Goal: Task Accomplishment & Management: Manage account settings

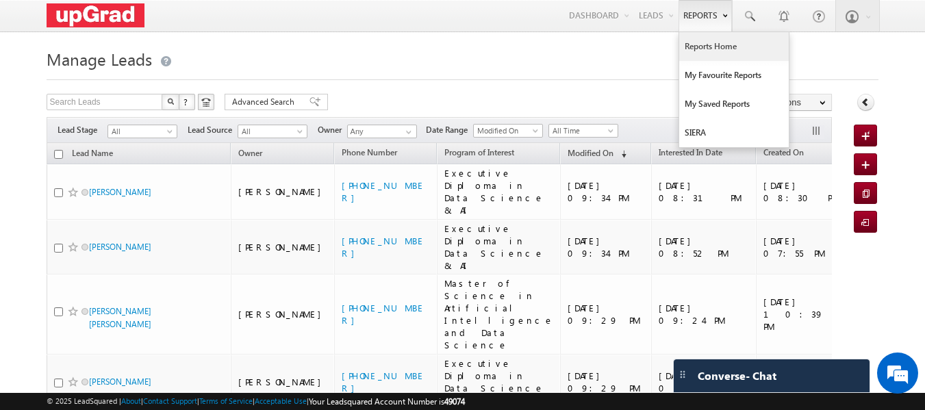
click at [716, 45] on link "Reports Home" at bounding box center [734, 46] width 110 height 29
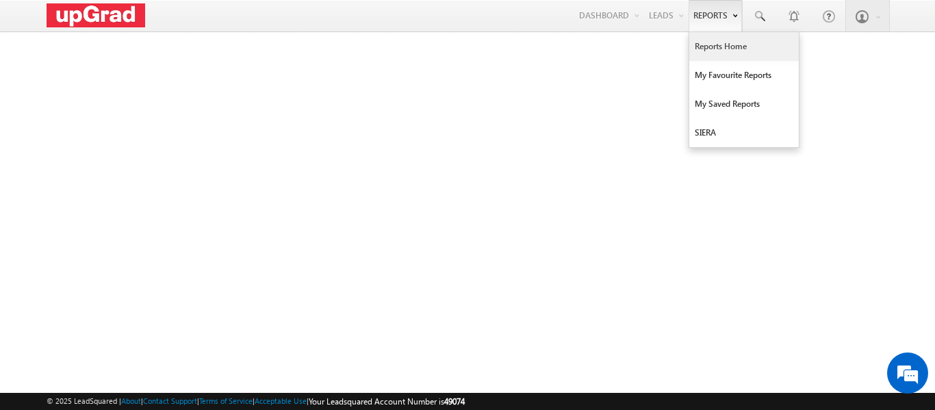
click at [725, 43] on link "Reports Home" at bounding box center [744, 46] width 110 height 29
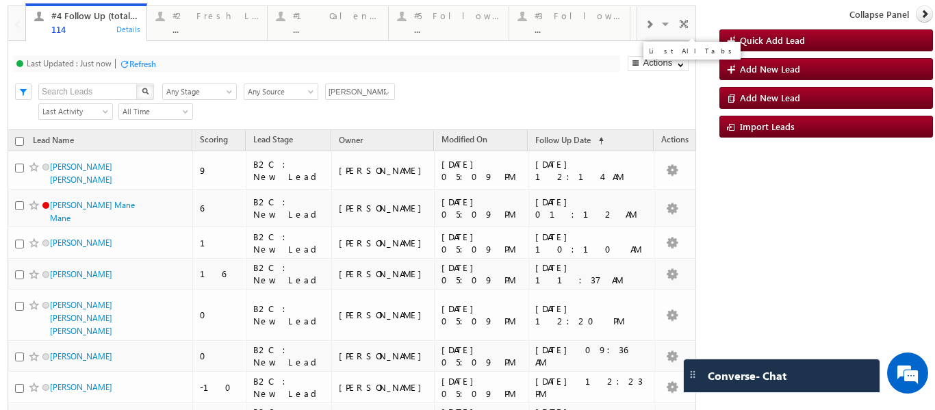
click at [660, 24] on span at bounding box center [667, 26] width 14 height 29
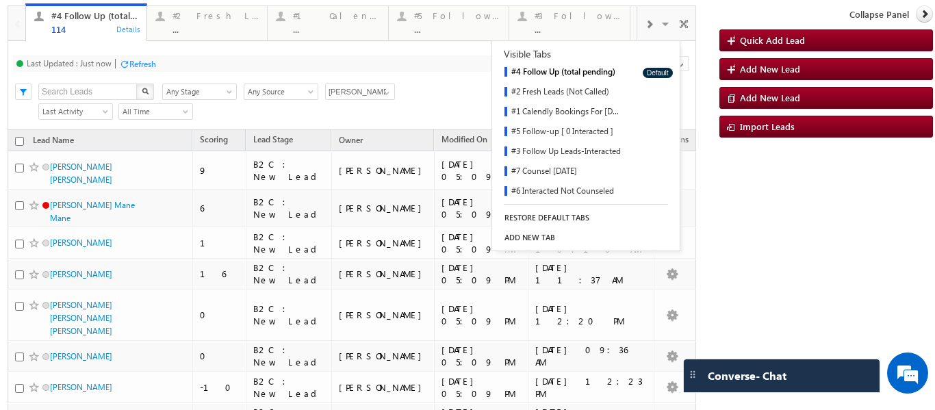
click at [637, 28] on div at bounding box center [648, 23] width 23 height 31
click at [645, 25] on span at bounding box center [649, 24] width 8 height 11
click at [455, 18] on div "#7 Counsel Today" at bounding box center [456, 15] width 87 height 11
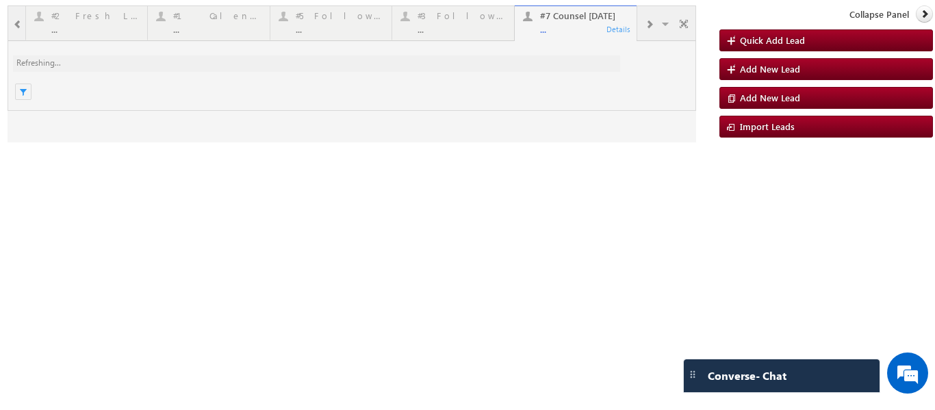
click at [567, 29] on div at bounding box center [352, 73] width 688 height 137
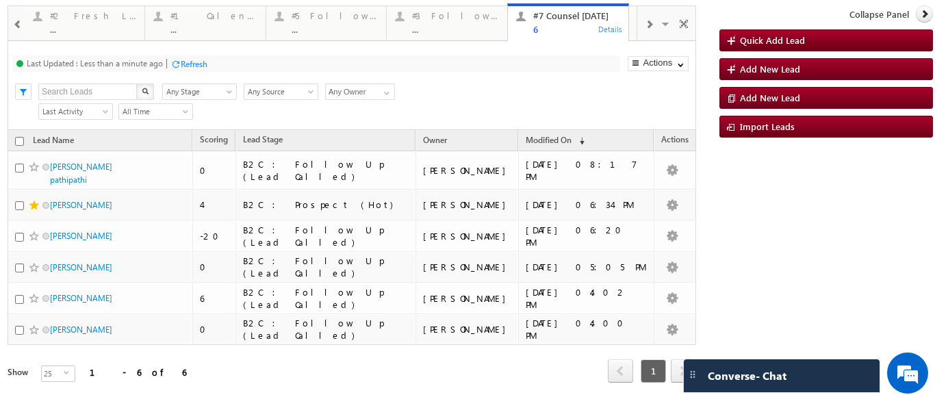
click at [641, 18] on div at bounding box center [648, 23] width 23 height 31
click at [642, 18] on div at bounding box center [648, 23] width 23 height 31
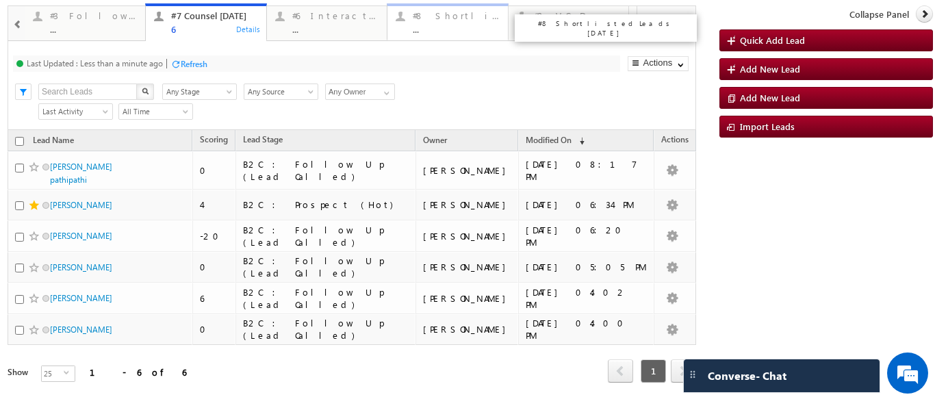
click at [458, 25] on div "..." at bounding box center [456, 29] width 87 height 10
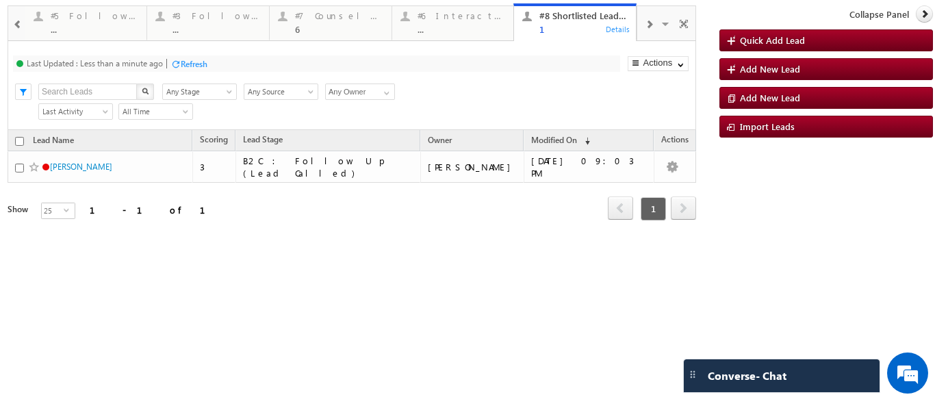
click at [198, 21] on p "#5 Follow-up [ 0 Interacted ]" at bounding box center [244, 27] width 171 height 19
click at [203, 18] on div "#3 Follow Up Leads-Interacted" at bounding box center [216, 15] width 88 height 11
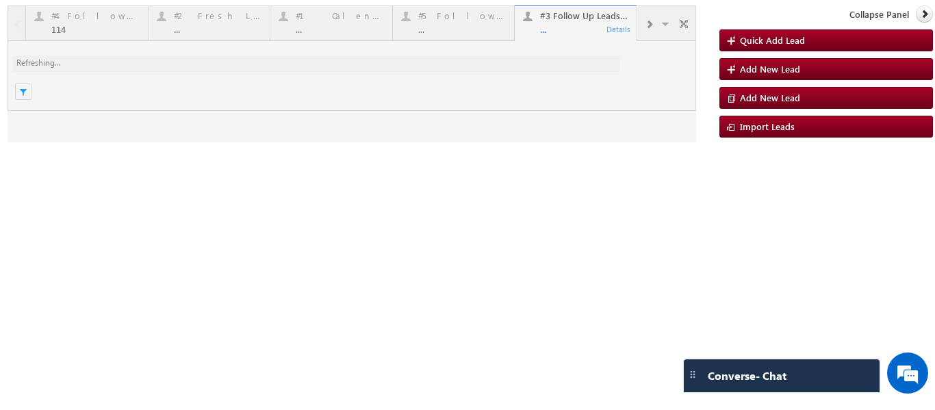
click at [307, 28] on div at bounding box center [352, 73] width 688 height 137
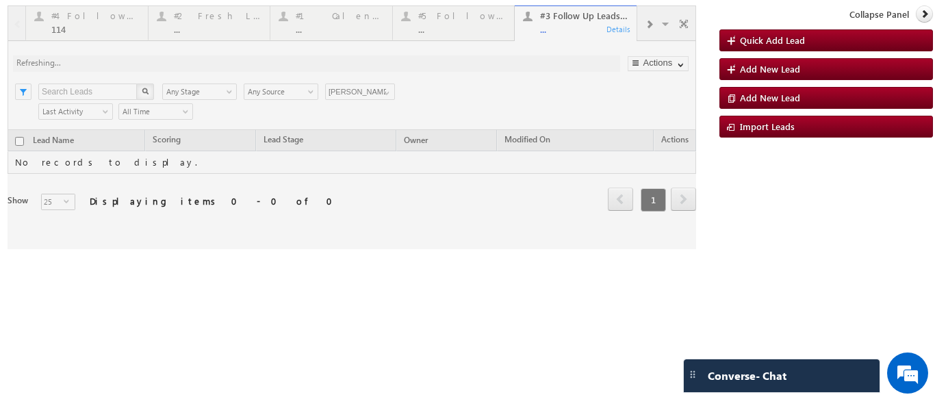
click at [218, 20] on div at bounding box center [352, 127] width 688 height 244
click at [218, 25] on div at bounding box center [352, 127] width 688 height 244
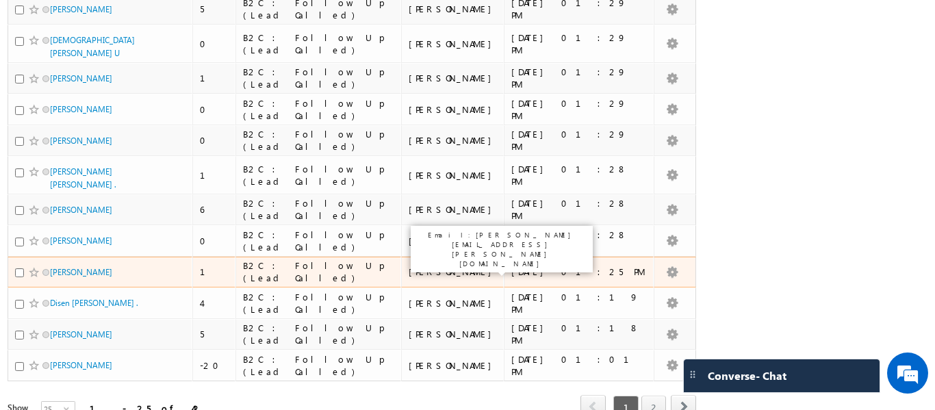
scroll to position [601, 0]
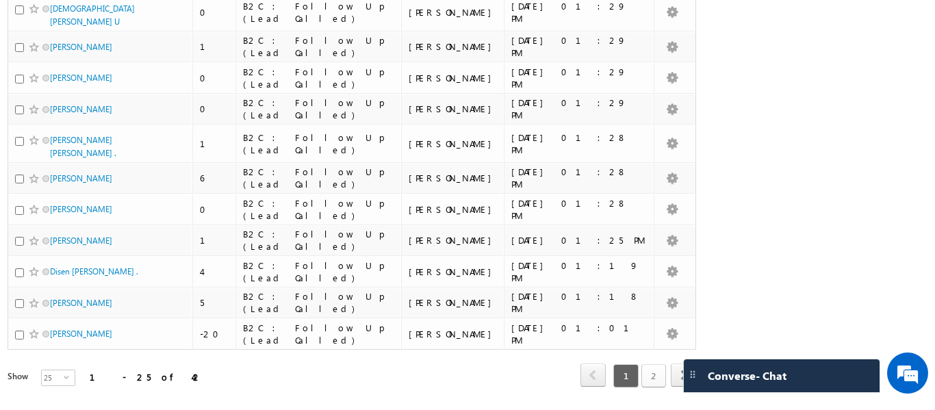
click at [645, 364] on link "2" at bounding box center [653, 375] width 25 height 23
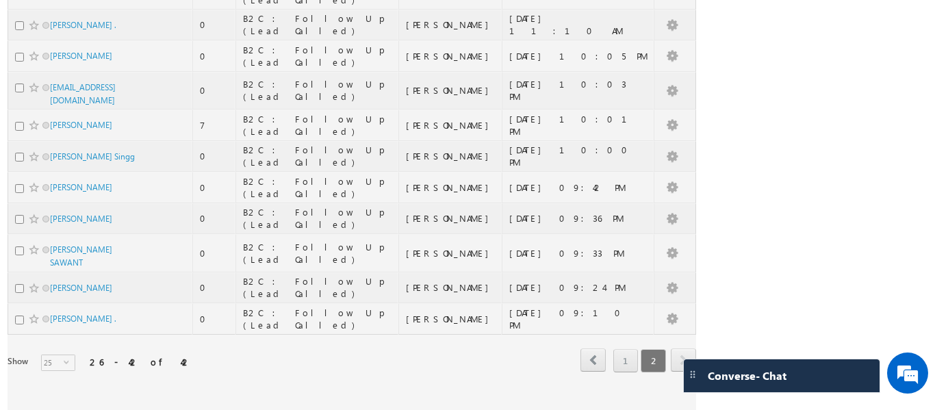
scroll to position [0, 0]
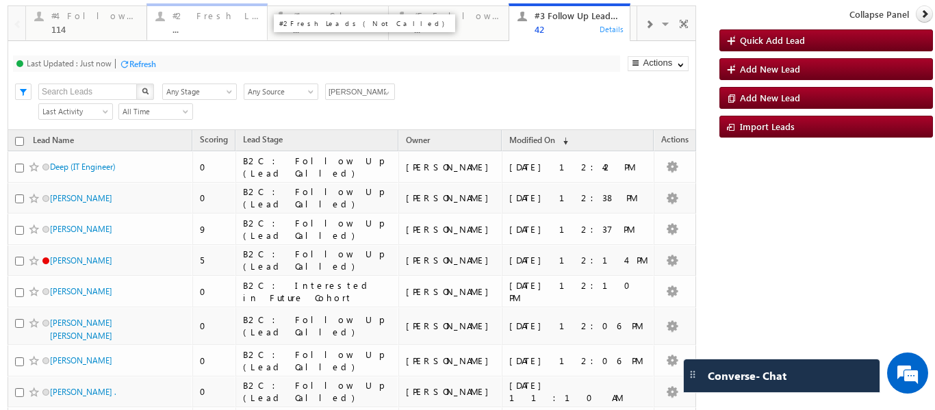
click at [188, 22] on div "#2 Fresh Leads (Not Called) ..." at bounding box center [215, 21] width 87 height 27
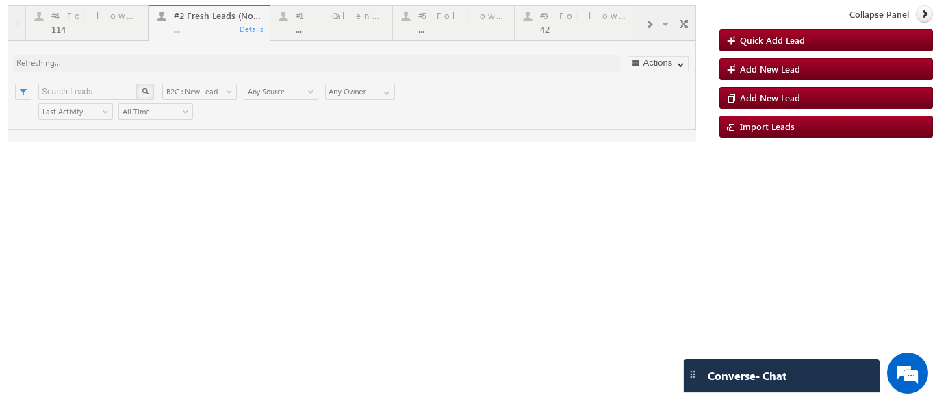
click at [189, 33] on div at bounding box center [352, 73] width 688 height 137
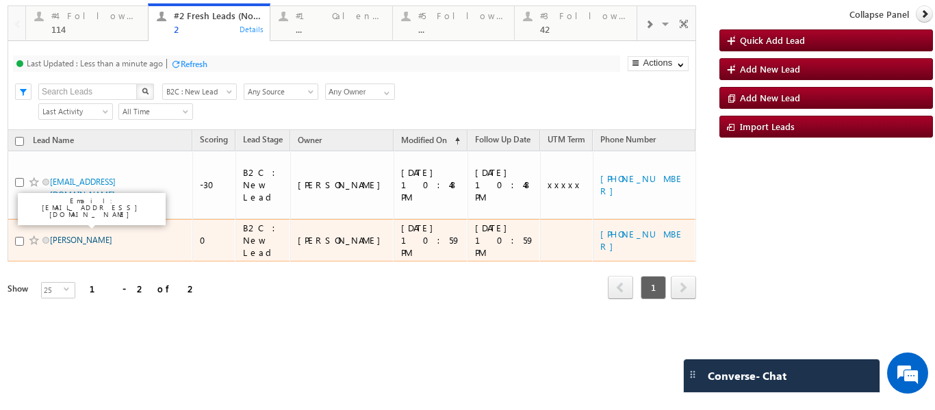
click at [68, 235] on link "Shweta Medhe" at bounding box center [81, 240] width 62 height 10
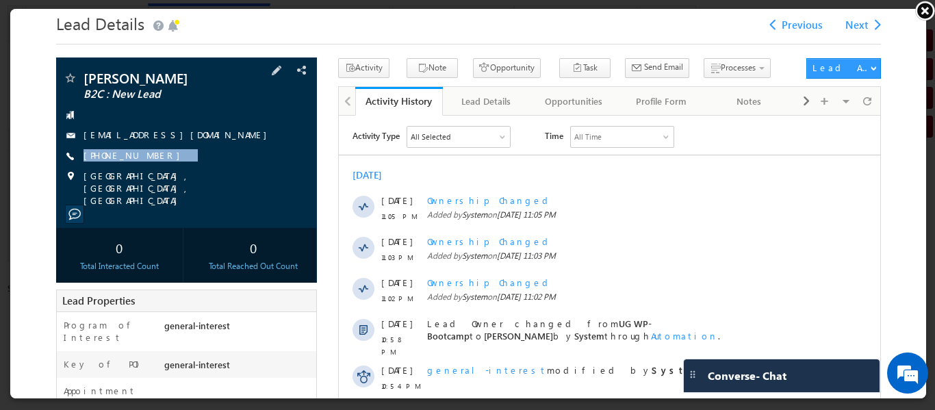
drag, startPoint x: 172, startPoint y: 145, endPoint x: 151, endPoint y: 167, distance: 31.0
click at [151, 167] on div "Shweta Medhe B2C : New Lead shwetamedhe28@gmail.com +91-9763253134" at bounding box center [185, 138] width 247 height 136
copy div "+91-9763253134"
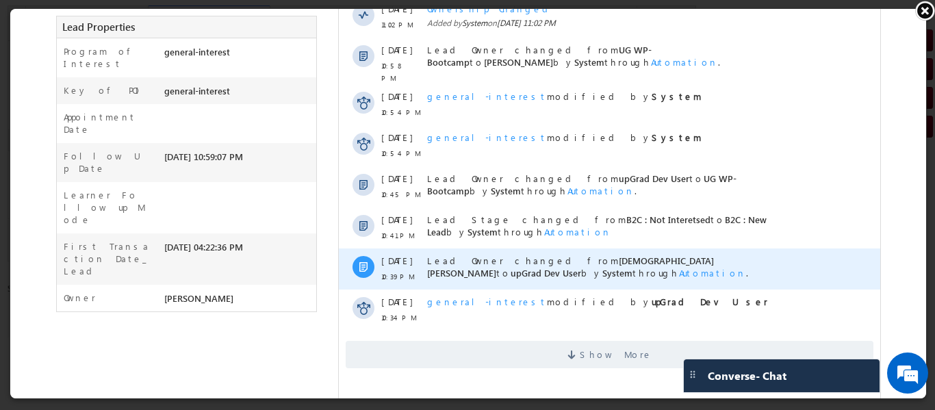
scroll to position [314, 0]
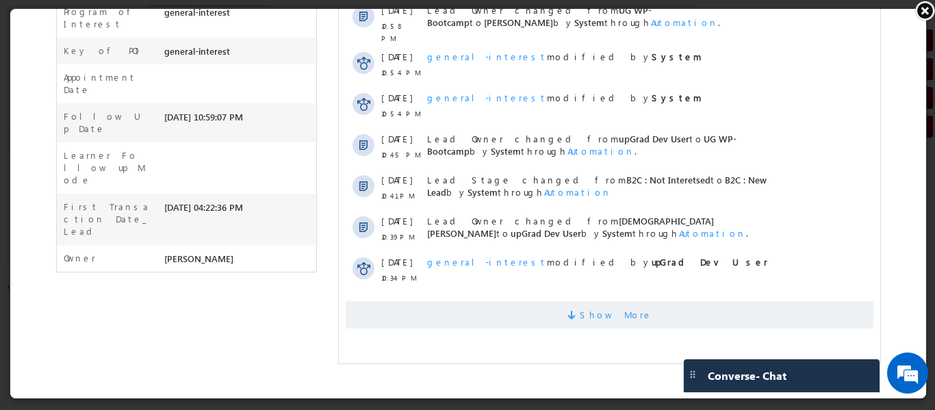
click at [563, 315] on span "Show More" at bounding box center [609, 314] width 528 height 27
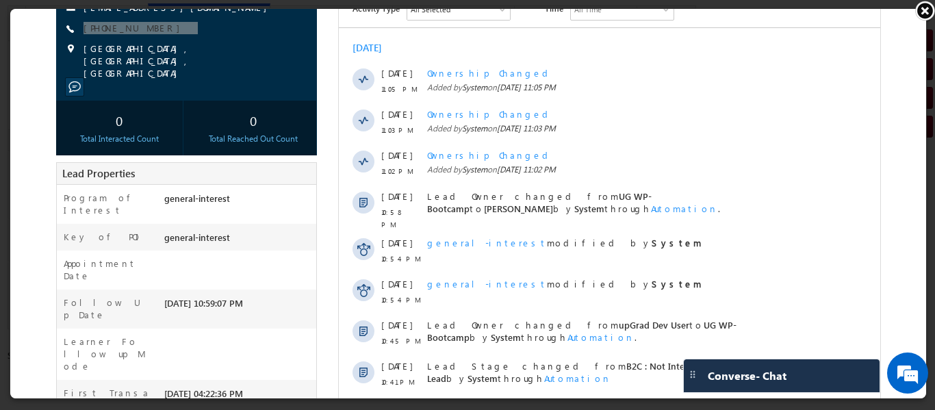
scroll to position [0, 0]
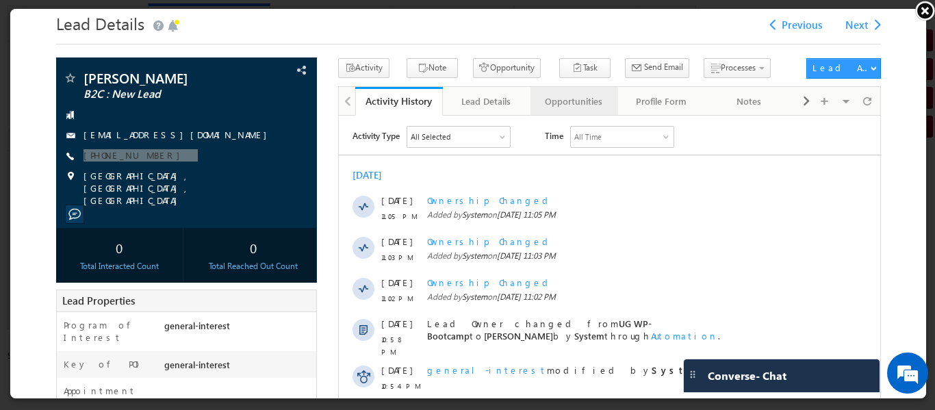
click at [582, 97] on div "Opportunities" at bounding box center [572, 100] width 64 height 16
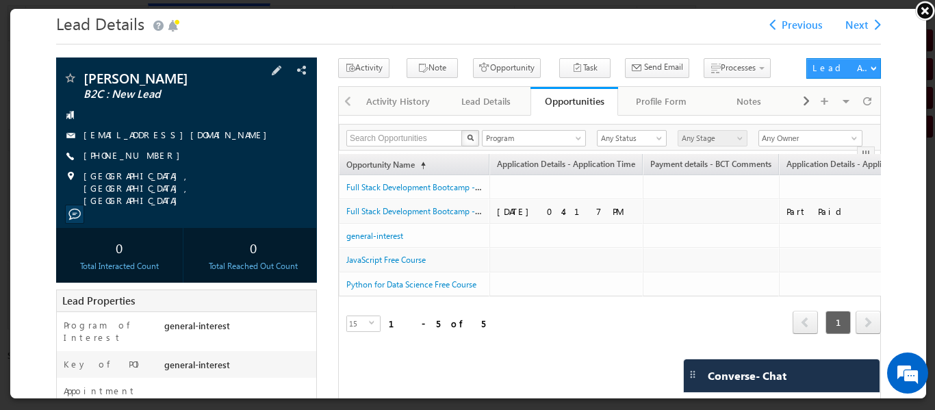
click at [178, 151] on div "+91-9763253134" at bounding box center [185, 155] width 247 height 14
copy div "+91-9763253134"
drag, startPoint x: 181, startPoint y: 152, endPoint x: 149, endPoint y: 166, distance: 35.2
click at [149, 166] on div "Shweta Medhe B2C : New Lead shwetamedhe28@gmail.com +91-9763253134" at bounding box center [185, 138] width 247 height 136
click at [923, 10] on link at bounding box center [924, 10] width 21 height 21
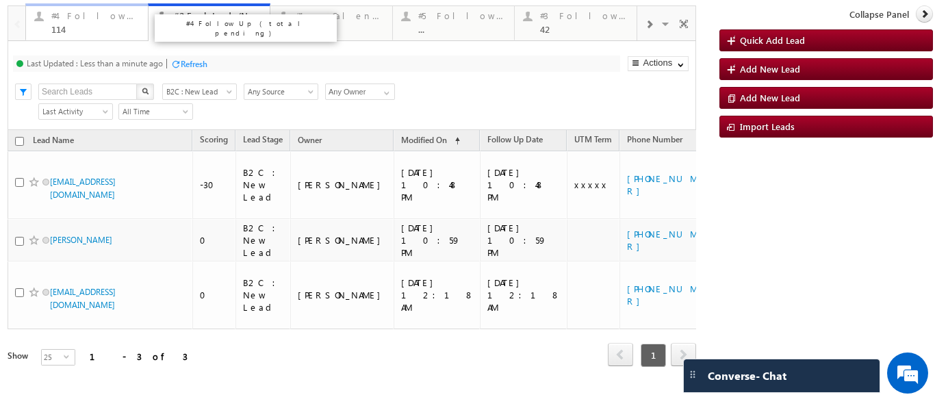
click at [82, 18] on div "#4 Follow Up (total pending)" at bounding box center [95, 15] width 88 height 11
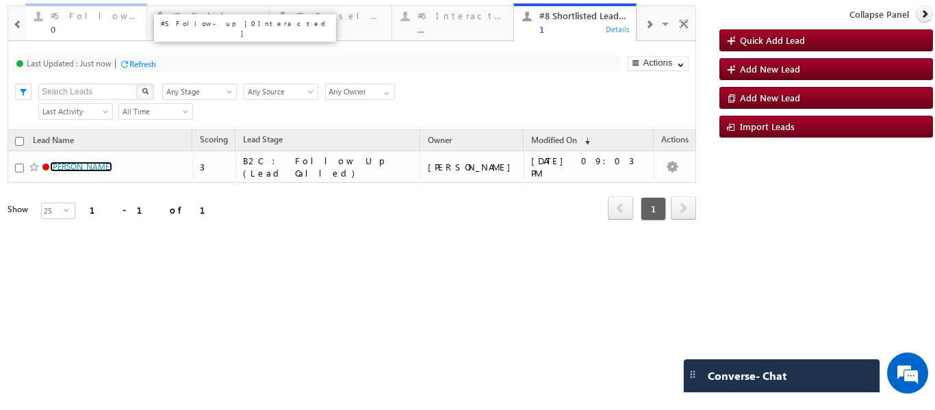
click at [83, 22] on div "#5 Follow-up [ 0 Interacted ] 0" at bounding box center [95, 21] width 88 height 27
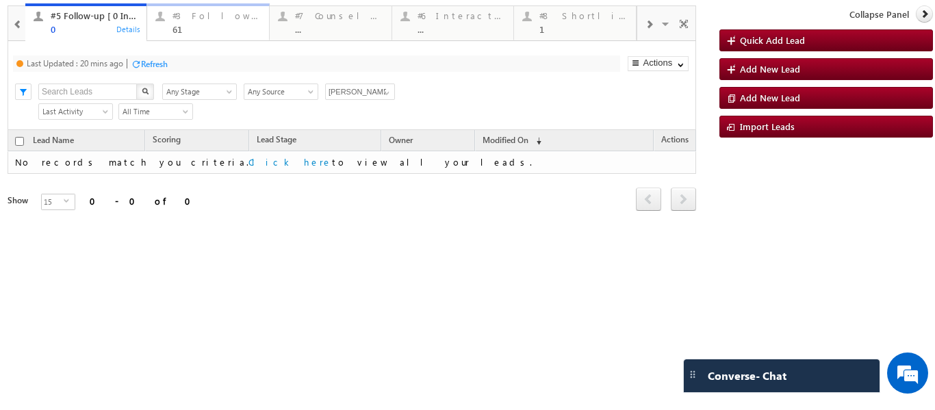
click at [189, 23] on div "#3 Follow Up Leads-Interacted 61" at bounding box center [216, 21] width 88 height 27
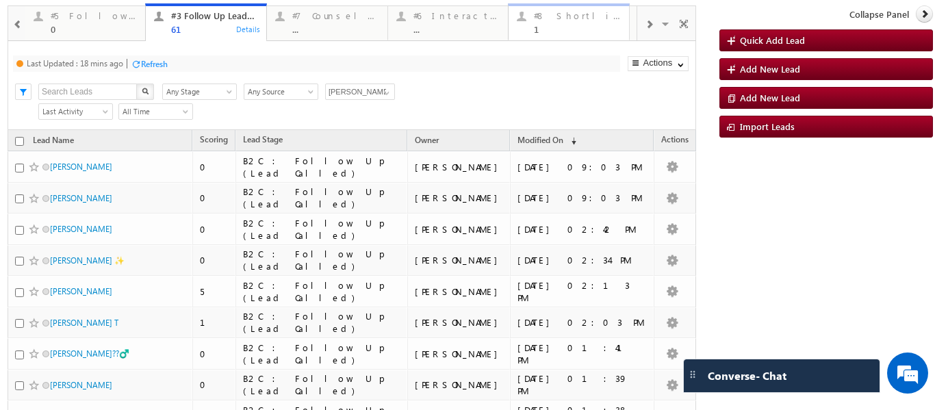
click at [582, 17] on div "#8 Shortlisted Leads Today" at bounding box center [577, 15] width 87 height 11
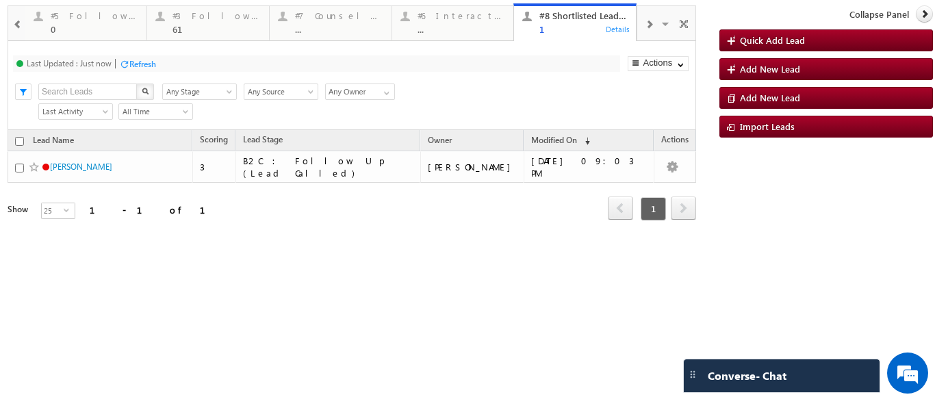
click at [653, 23] on div at bounding box center [648, 23] width 23 height 31
click at [649, 22] on span at bounding box center [649, 24] width 8 height 11
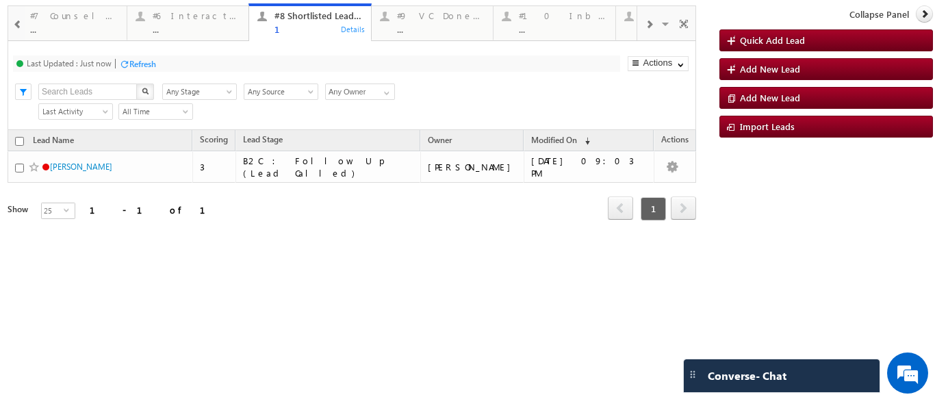
click at [649, 22] on span at bounding box center [649, 24] width 8 height 11
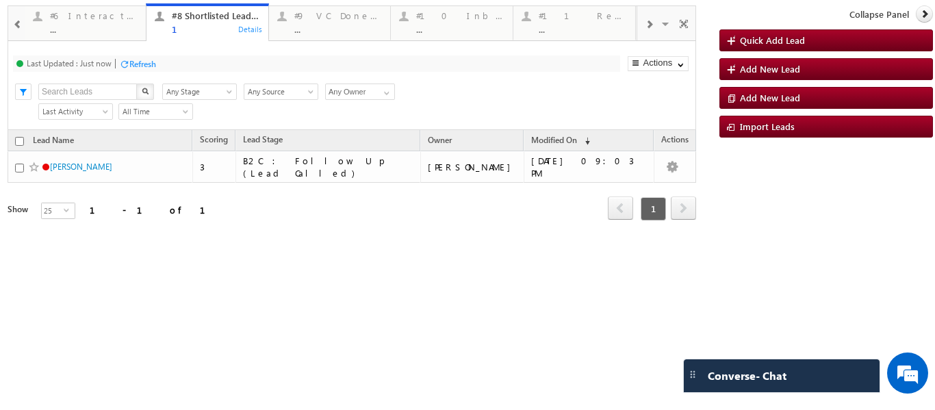
click at [649, 22] on span at bounding box center [649, 24] width 8 height 11
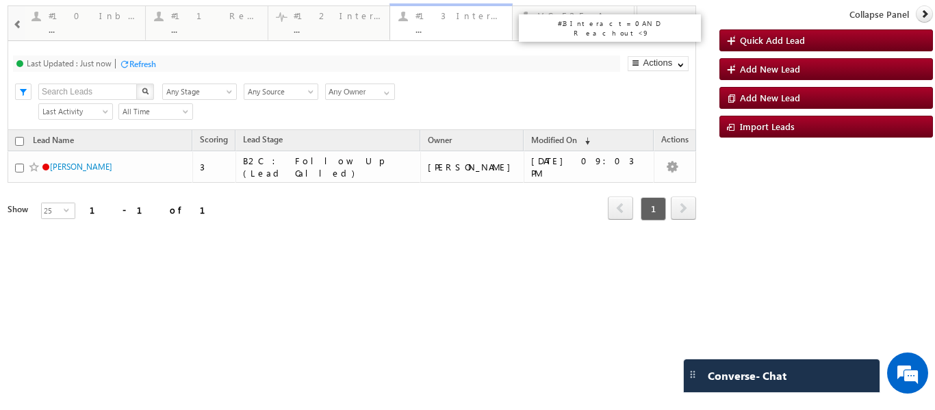
click at [441, 20] on div "#13 Interact=0 AND Reachout<9" at bounding box center [459, 15] width 88 height 11
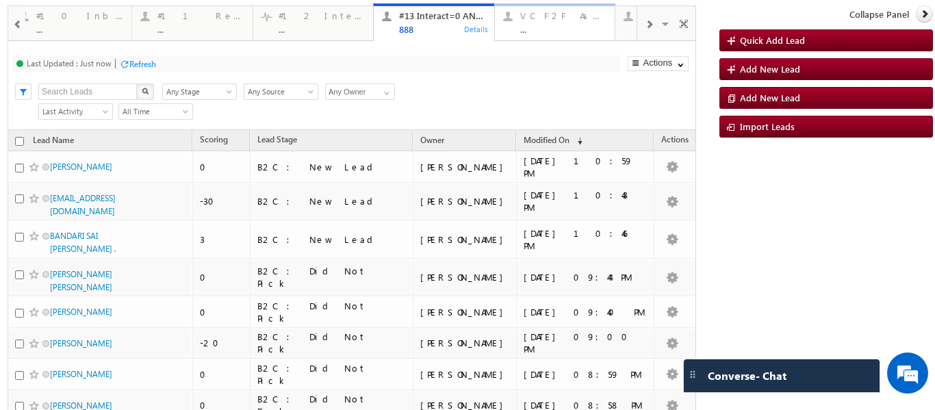
click at [535, 22] on div "VC F2F Asesment (SA) ..." at bounding box center [563, 21] width 87 height 27
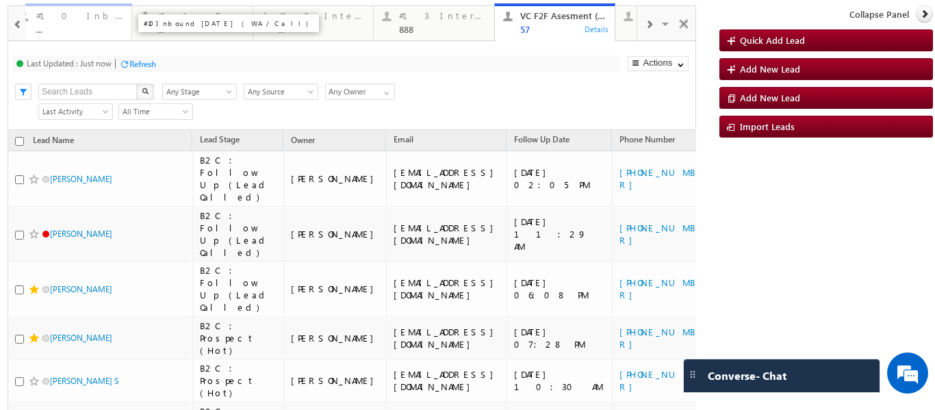
click at [60, 23] on div "#10 Inbound today (WA /Call) ..." at bounding box center [79, 21] width 87 height 27
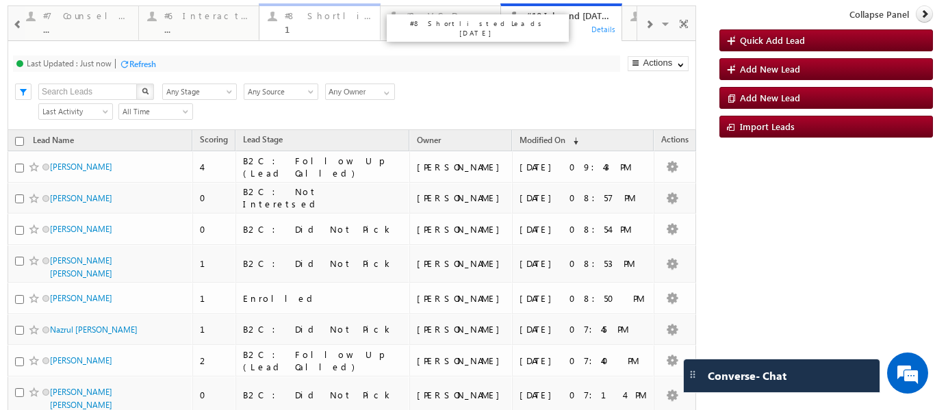
click at [329, 23] on div "#8 Shortlisted Leads Today 1" at bounding box center [328, 21] width 87 height 27
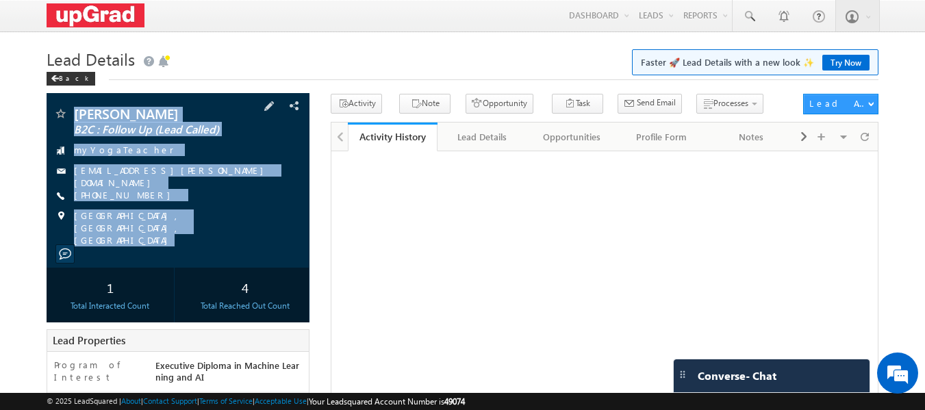
drag, startPoint x: 69, startPoint y: 97, endPoint x: 230, endPoint y: 227, distance: 206.4
click at [230, 227] on div "Isha lalchandani B2C : Follow Up (Lead Called) myYogaTeacher isha.lalchandani@g…" at bounding box center [178, 180] width 263 height 175
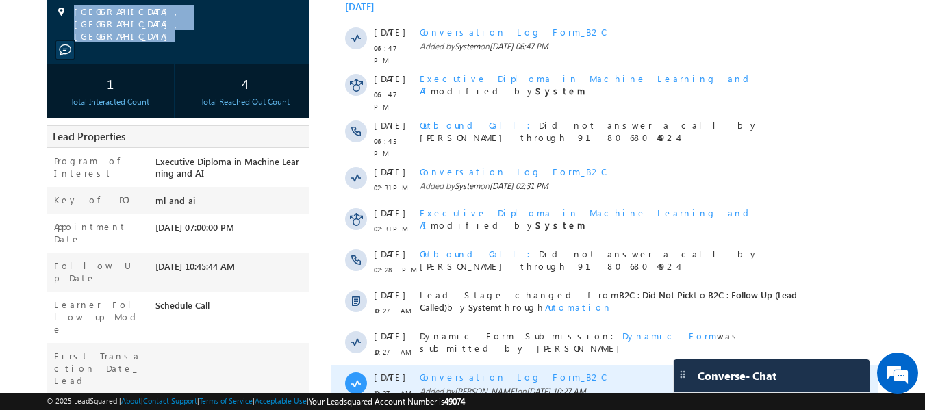
scroll to position [339, 0]
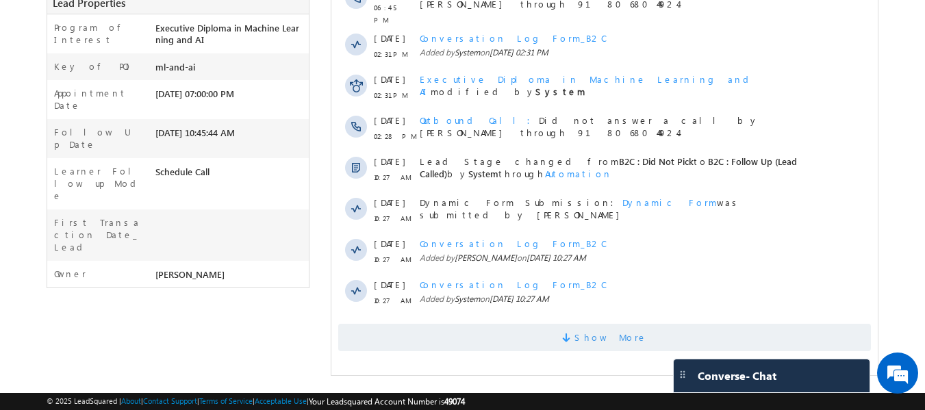
click at [621, 329] on span "Show More" at bounding box center [610, 337] width 73 height 27
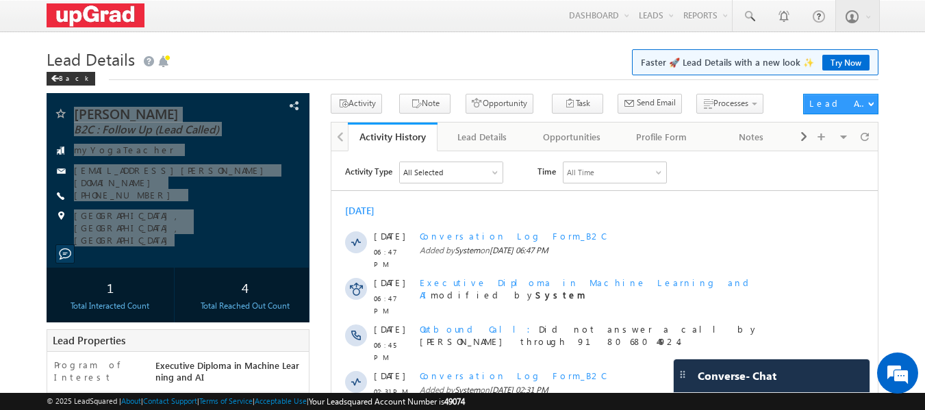
scroll to position [0, 0]
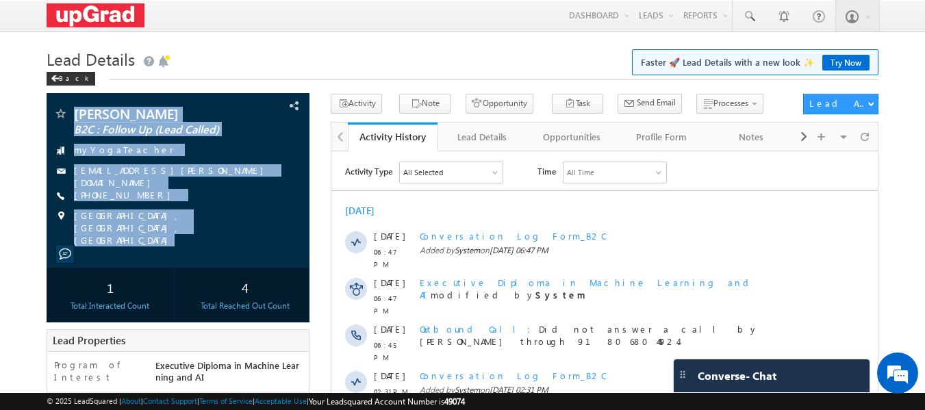
click at [347, 45] on h1 "Lead Details Faster 🚀 Lead Details with a new look ✨ Try Now" at bounding box center [463, 57] width 832 height 27
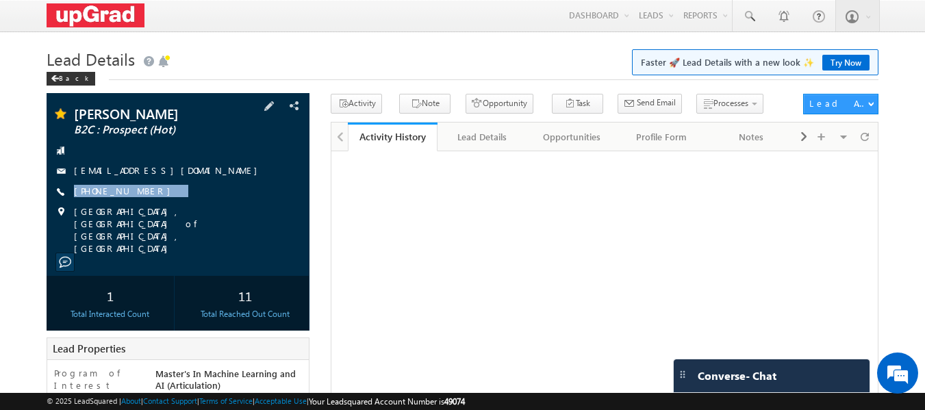
drag, startPoint x: 178, startPoint y: 186, endPoint x: 150, endPoint y: 201, distance: 31.5
click at [150, 201] on div "[PERSON_NAME] B2C : Prospect (Hot) [EMAIL_ADDRESS][DOMAIN_NAME] [PHONE_NUMBER]" at bounding box center [178, 181] width 250 height 148
copy div "[PHONE_NUMBER]"
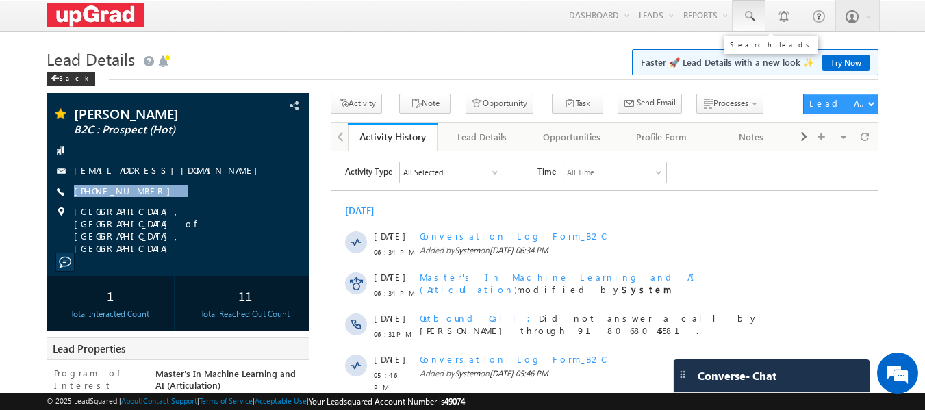
click at [747, 25] on link at bounding box center [748, 15] width 33 height 31
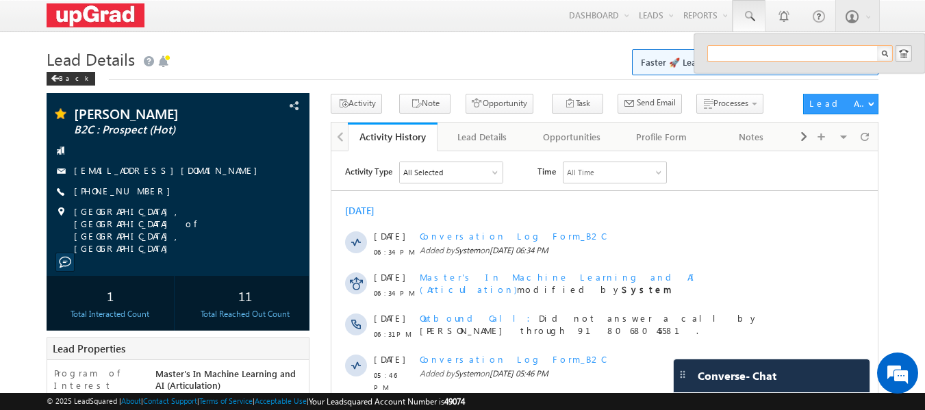
paste input "99014 65808"
click at [740, 51] on input "99014 65808" at bounding box center [799, 53] width 185 height 16
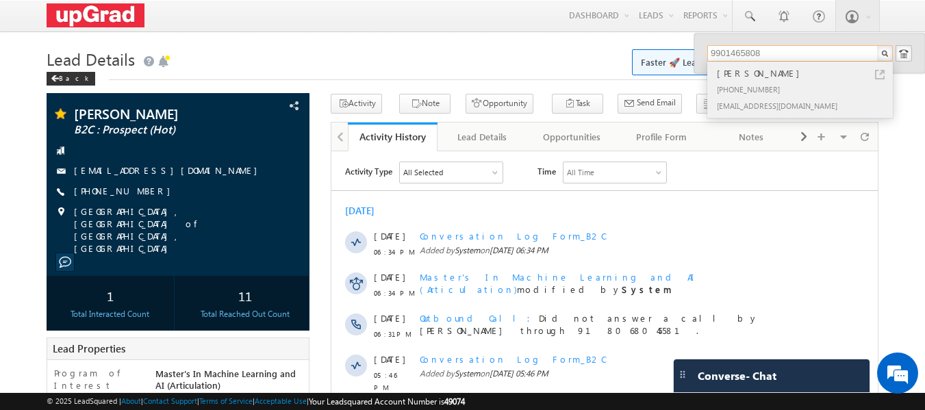
type input "9901465808"
click at [723, 80] on div "[PERSON_NAME]" at bounding box center [805, 73] width 183 height 15
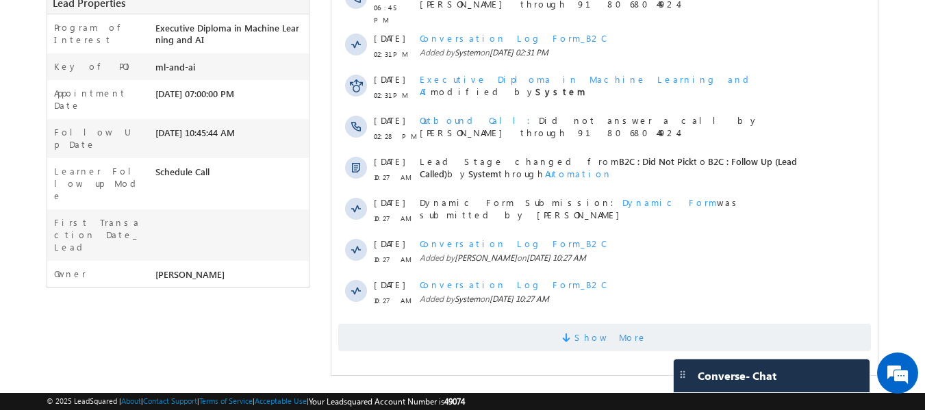
click at [590, 324] on span "Show More" at bounding box center [610, 337] width 73 height 27
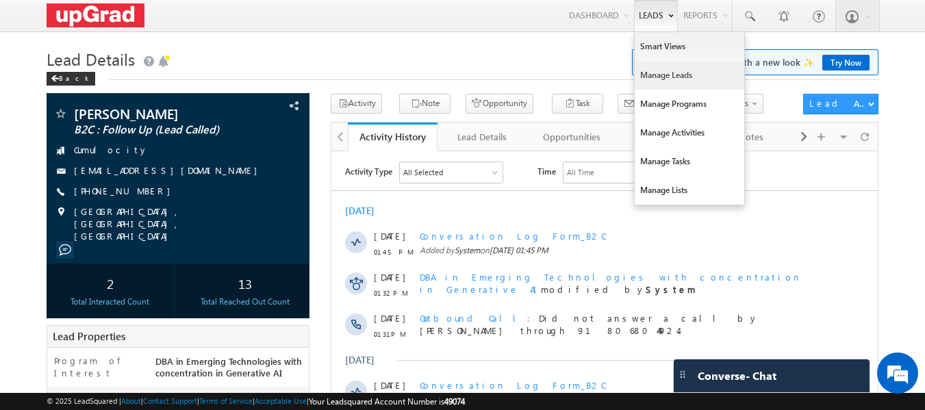
click at [675, 75] on link "Manage Leads" at bounding box center [689, 75] width 110 height 29
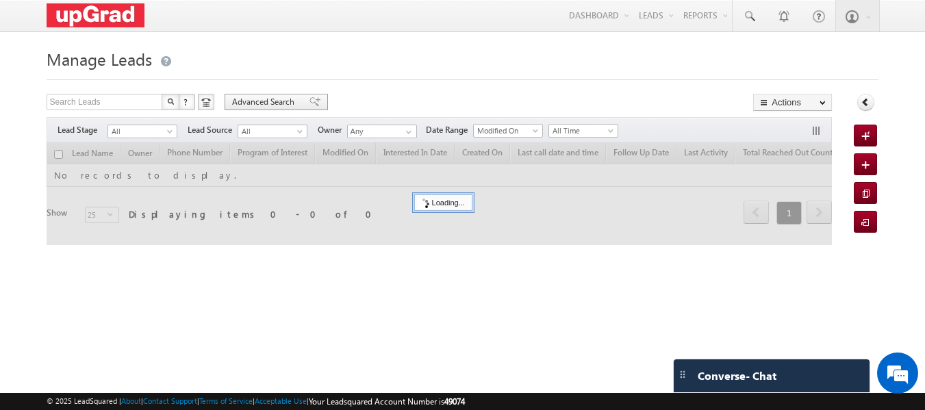
click at [268, 102] on span "Advanced Search" at bounding box center [265, 102] width 66 height 12
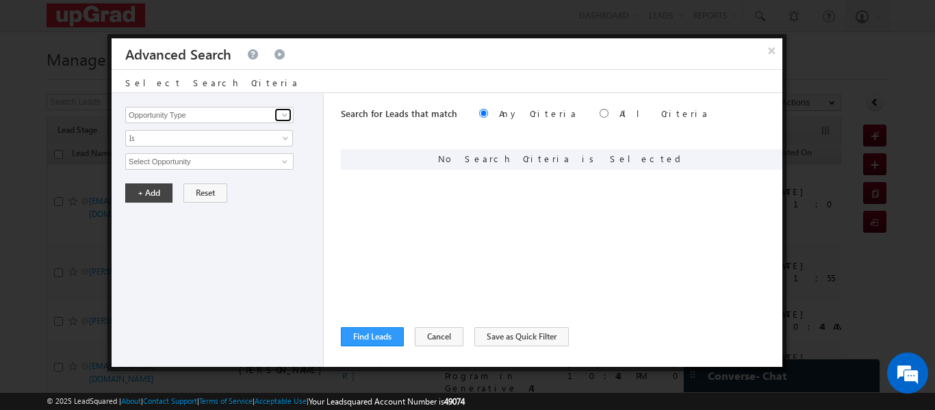
click at [276, 117] on link at bounding box center [282, 115] width 17 height 14
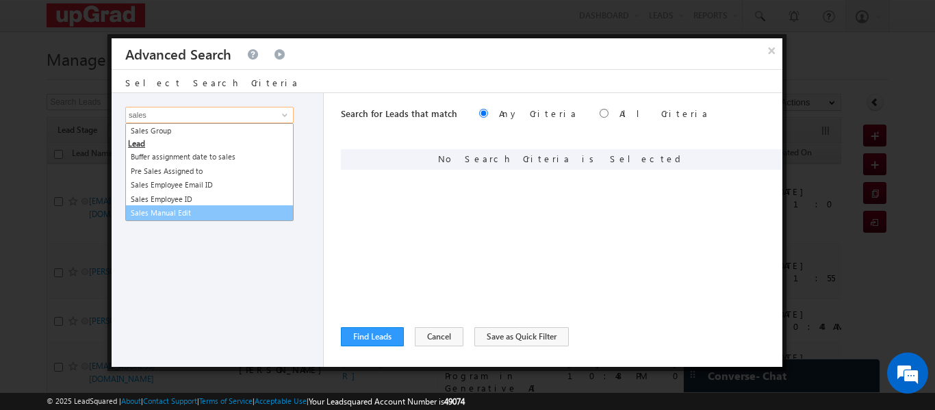
click at [207, 212] on link "Sales Manual Edit" at bounding box center [209, 213] width 168 height 16
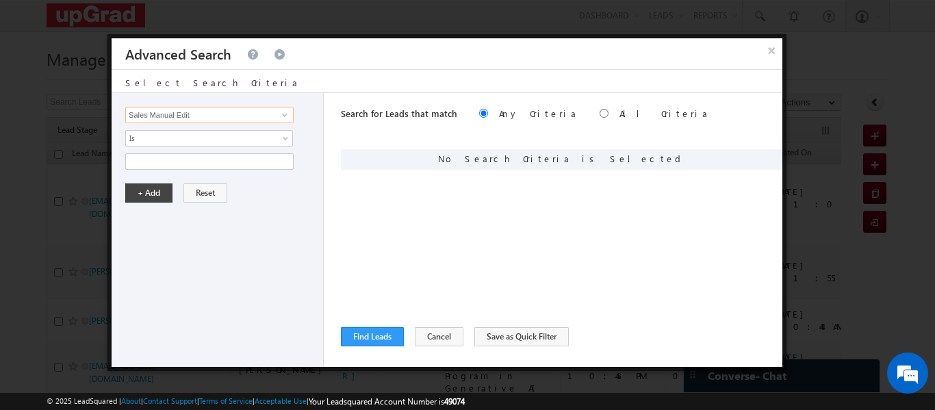
type input "Sales Manual Edit"
click at [600, 112] on input "radio" at bounding box center [604, 113] width 9 height 9
radio input "true"
click at [196, 156] on input "text" at bounding box center [209, 161] width 168 height 16
paste input "This Month SL"
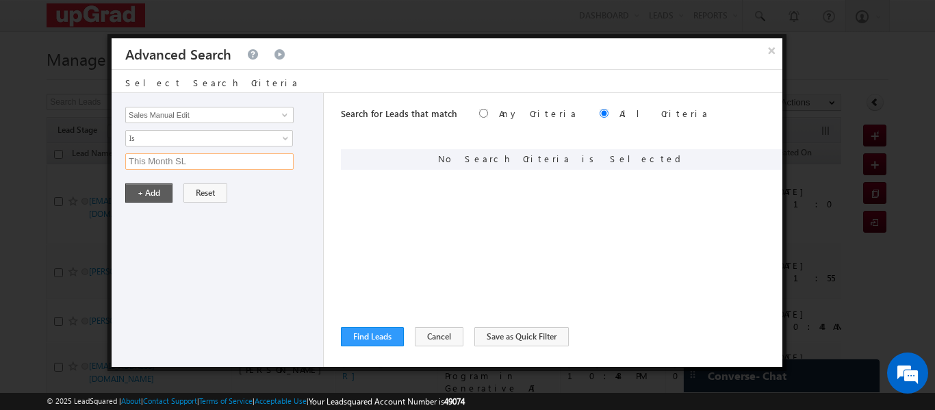
type input "This Month SL"
click at [151, 188] on button "+ Add" at bounding box center [148, 192] width 47 height 19
click at [381, 329] on button "Find Leads" at bounding box center [372, 336] width 63 height 19
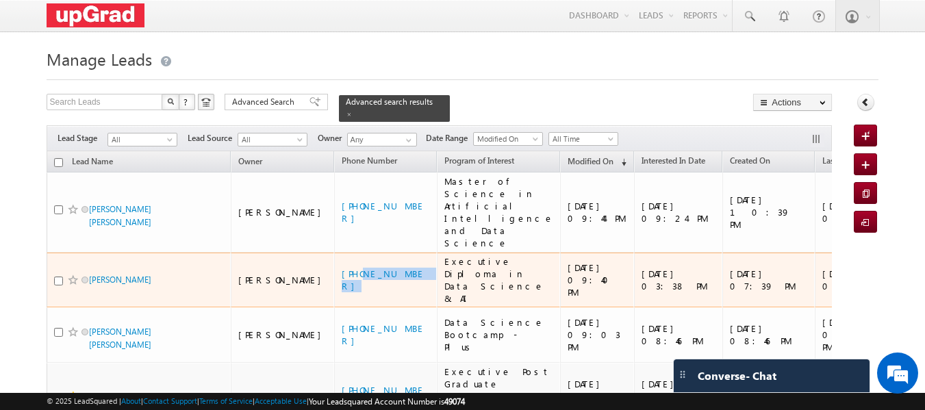
drag, startPoint x: 383, startPoint y: 247, endPoint x: 322, endPoint y: 253, distance: 61.2
click at [342, 268] on div "+91-8847579430" at bounding box center [386, 280] width 89 height 25
copy link "8847579430"
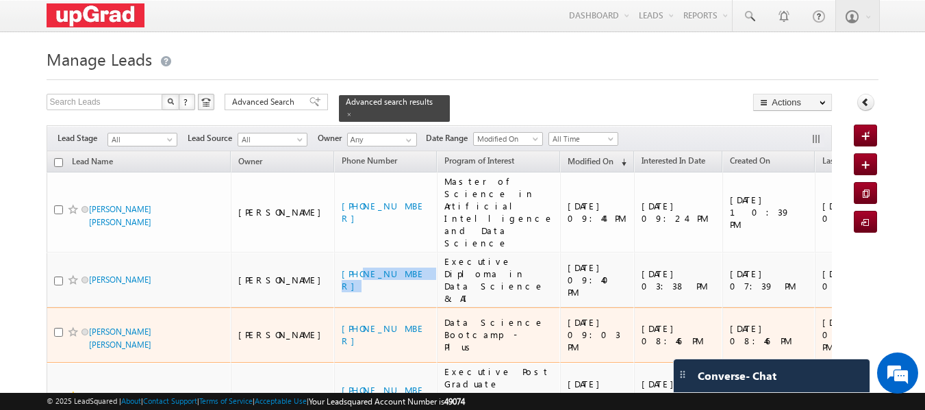
scroll to position [68, 0]
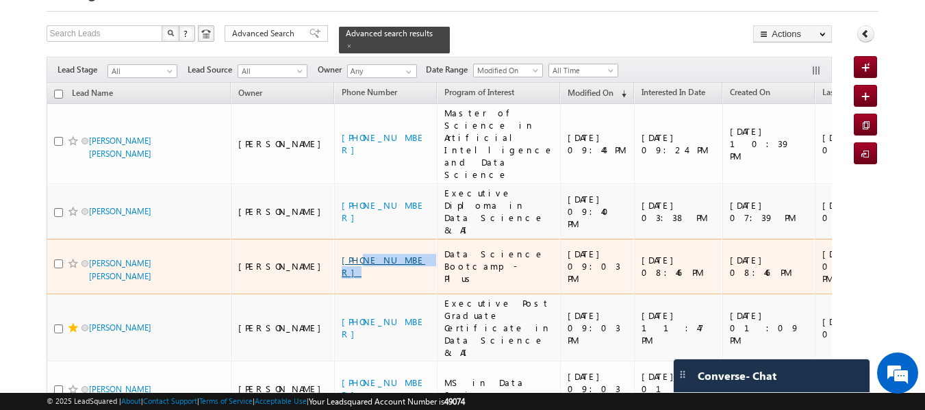
drag, startPoint x: 378, startPoint y: 231, endPoint x: 324, endPoint y: 232, distance: 54.1
click at [342, 254] on div "+91-9502440521" at bounding box center [386, 266] width 89 height 25
click at [396, 246] on td "+91-9502440521" at bounding box center [385, 266] width 103 height 55
drag, startPoint x: 362, startPoint y: 240, endPoint x: 324, endPoint y: 246, distance: 38.1
click at [334, 246] on td "+91-9502440521" at bounding box center [385, 266] width 103 height 55
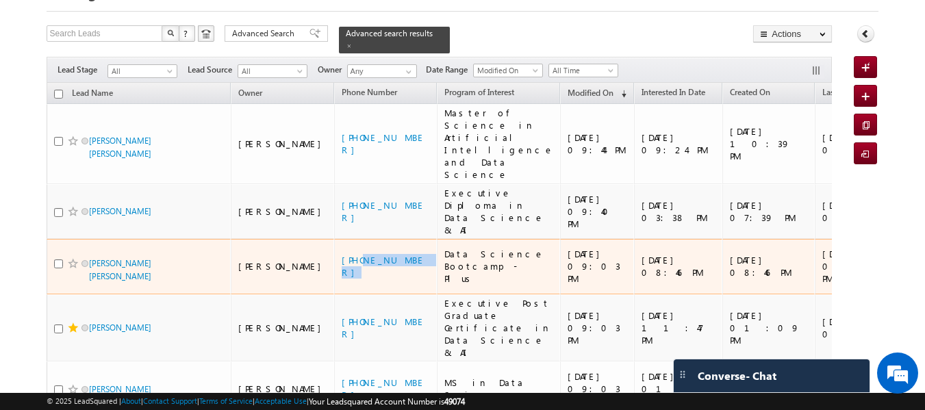
copy link "9502440521"
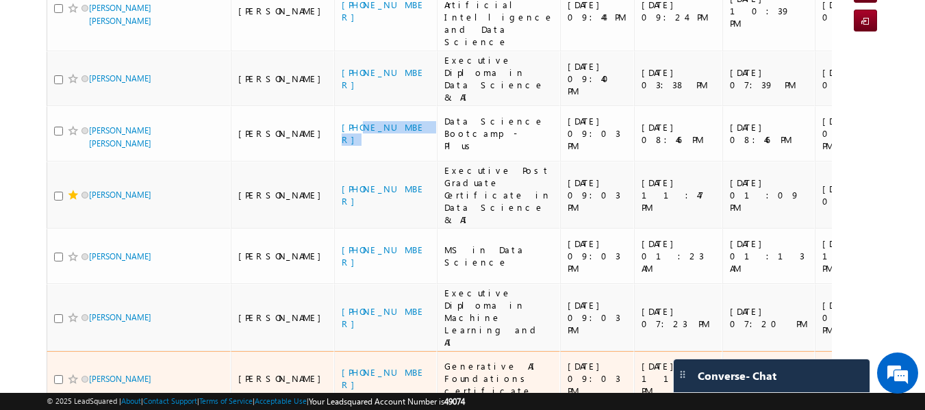
scroll to position [205, 0]
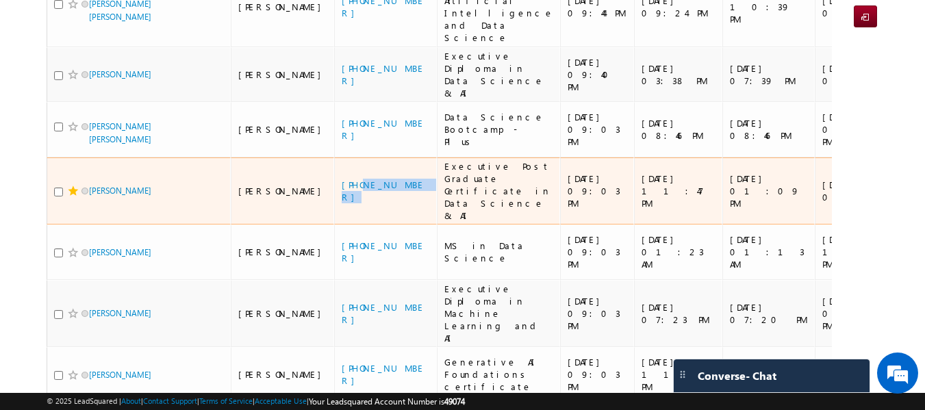
drag, startPoint x: 376, startPoint y: 150, endPoint x: 324, endPoint y: 158, distance: 53.3
click at [342, 179] on div "+91-9882372494" at bounding box center [386, 191] width 89 height 25
copy link "9882372494"
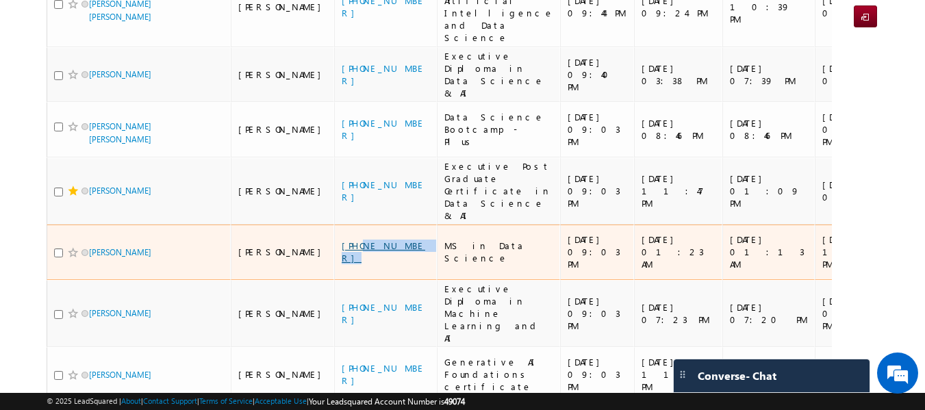
drag, startPoint x: 387, startPoint y: 207, endPoint x: 322, endPoint y: 213, distance: 65.2
click at [342, 240] on div "+91-6355122870" at bounding box center [386, 252] width 89 height 25
copy link "6355122870"
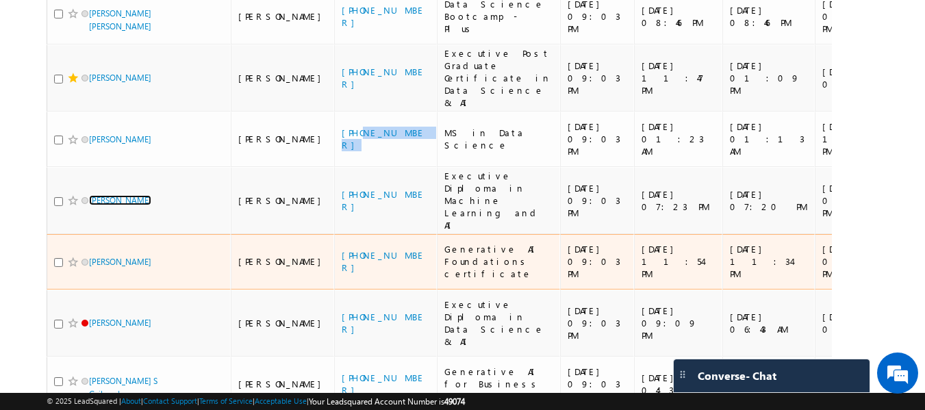
scroll to position [342, 0]
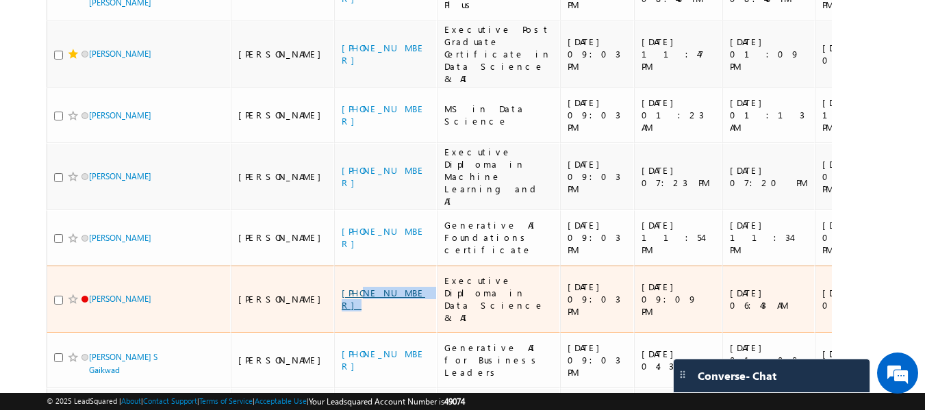
drag, startPoint x: 372, startPoint y: 245, endPoint x: 322, endPoint y: 240, distance: 50.9
click at [342, 287] on div "+91-9795794027" at bounding box center [386, 299] width 89 height 25
copy link "9795794027"
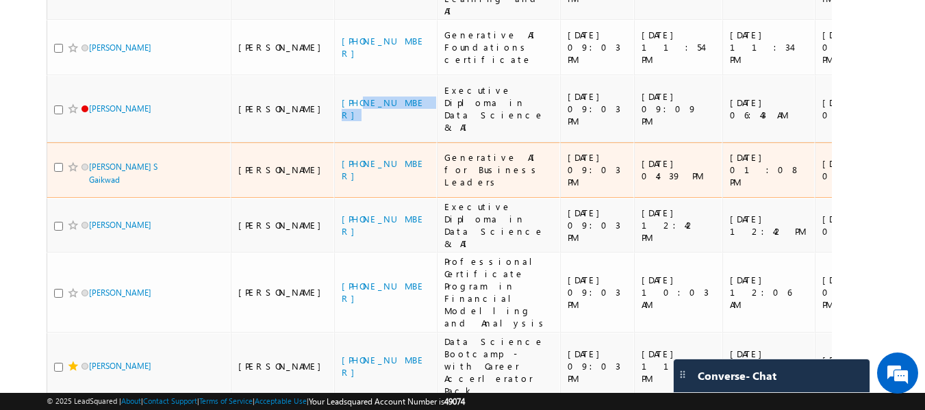
scroll to position [548, 0]
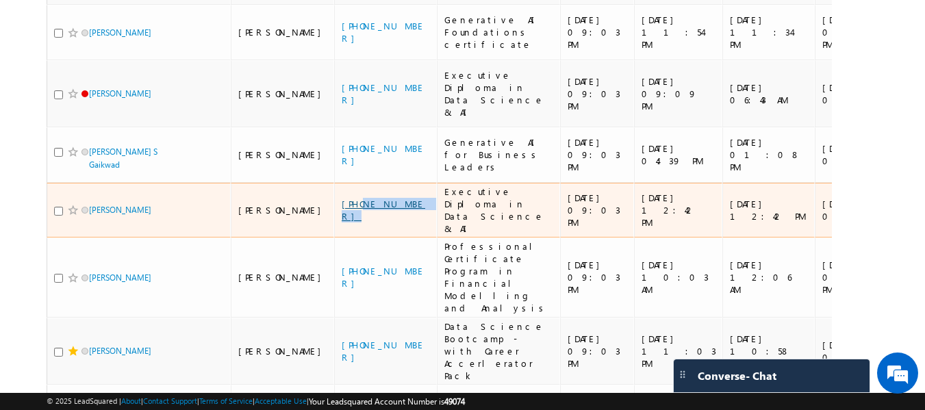
drag, startPoint x: 376, startPoint y: 155, endPoint x: 325, endPoint y: 154, distance: 50.6
click at [342, 198] on div "+91-8791558308" at bounding box center [386, 210] width 89 height 25
copy link "8791558308"
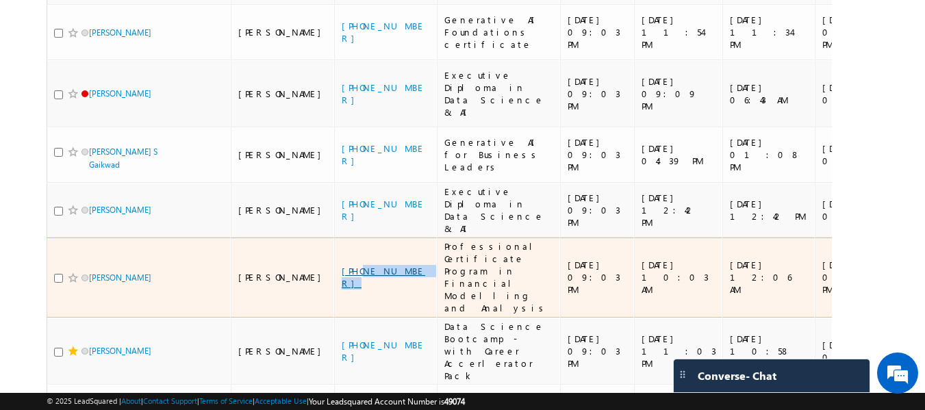
drag, startPoint x: 383, startPoint y: 218, endPoint x: 323, endPoint y: 224, distance: 59.9
click at [342, 265] on div "+91-6397710543" at bounding box center [386, 277] width 89 height 25
copy link "6397710543"
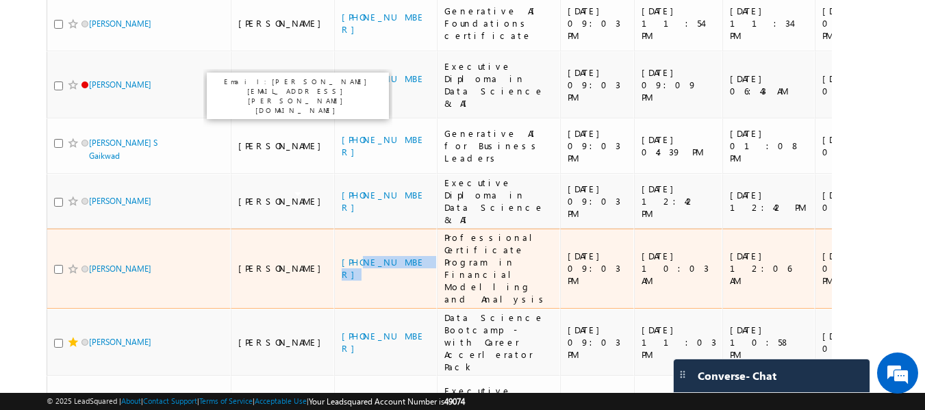
scroll to position [616, 0]
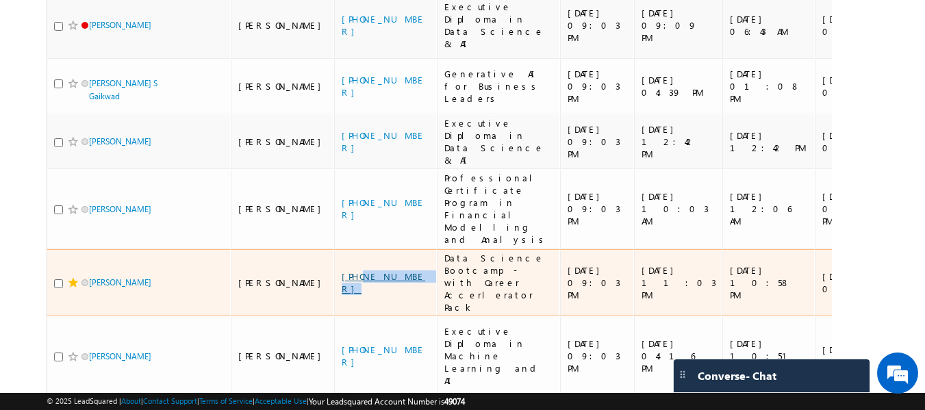
copy link "6304675601"
drag, startPoint x: 374, startPoint y: 218, endPoint x: 325, endPoint y: 223, distance: 49.5
click at [342, 270] on div "+91-6304675601" at bounding box center [386, 282] width 89 height 25
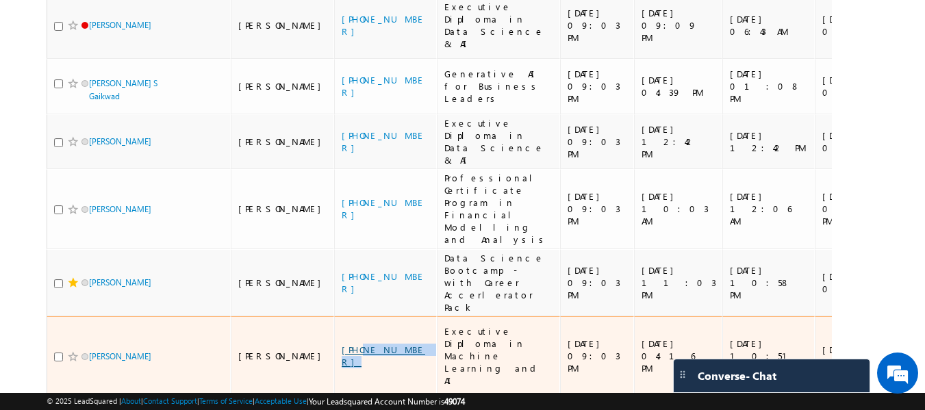
drag, startPoint x: 375, startPoint y: 286, endPoint x: 323, endPoint y: 287, distance: 52.0
click at [342, 344] on div "+91-7899239250" at bounding box center [386, 356] width 89 height 25
copy link "7899239250"
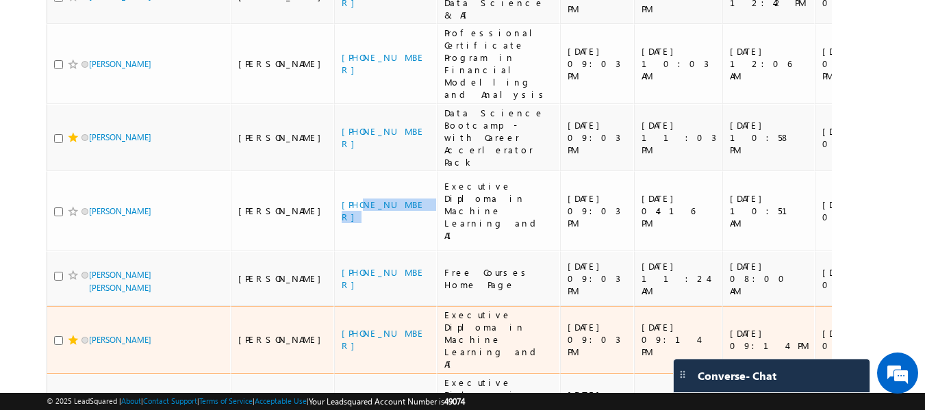
scroll to position [753, 0]
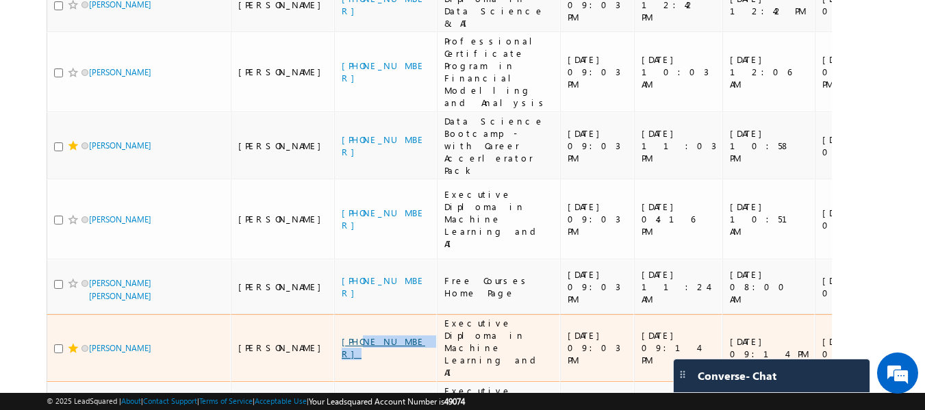
drag, startPoint x: 374, startPoint y: 256, endPoint x: 322, endPoint y: 253, distance: 52.1
click at [342, 335] on div "+91-9035455959" at bounding box center [386, 347] width 89 height 25
copy link "9035455959"
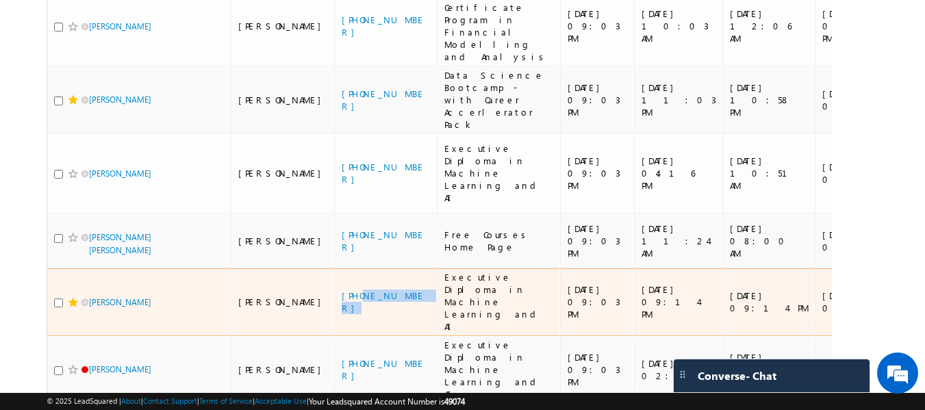
scroll to position [821, 0]
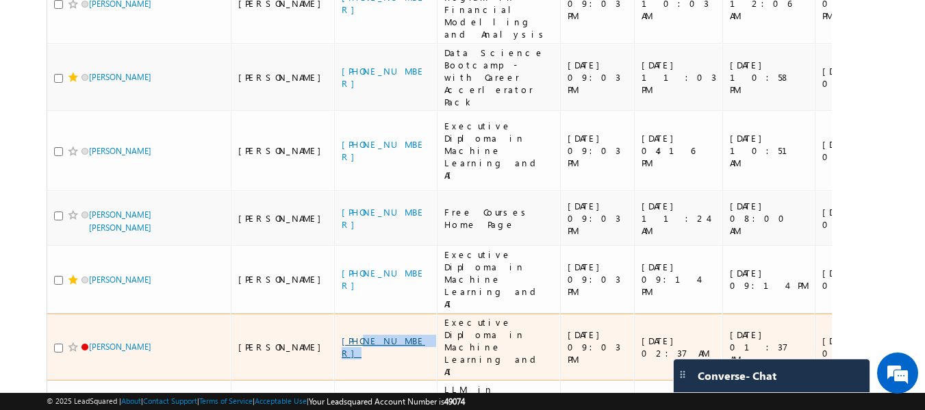
drag, startPoint x: 383, startPoint y: 235, endPoint x: 323, endPoint y: 237, distance: 59.6
click at [342, 335] on div "[PHONE_NUMBER]" at bounding box center [386, 347] width 89 height 25
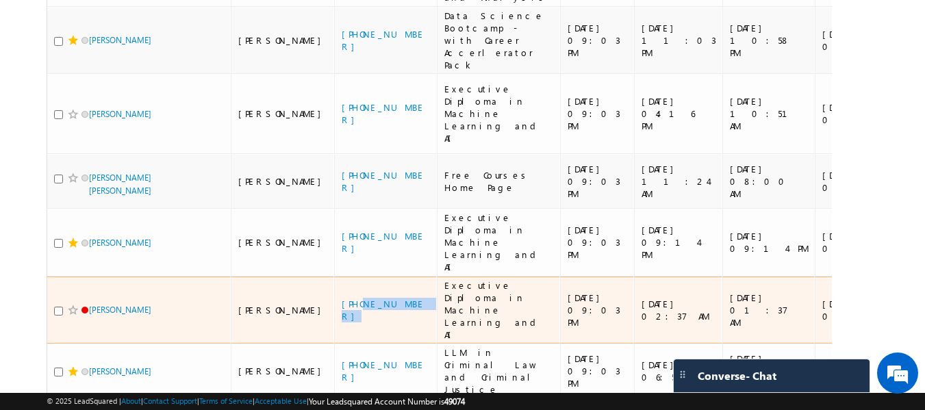
scroll to position [890, 0]
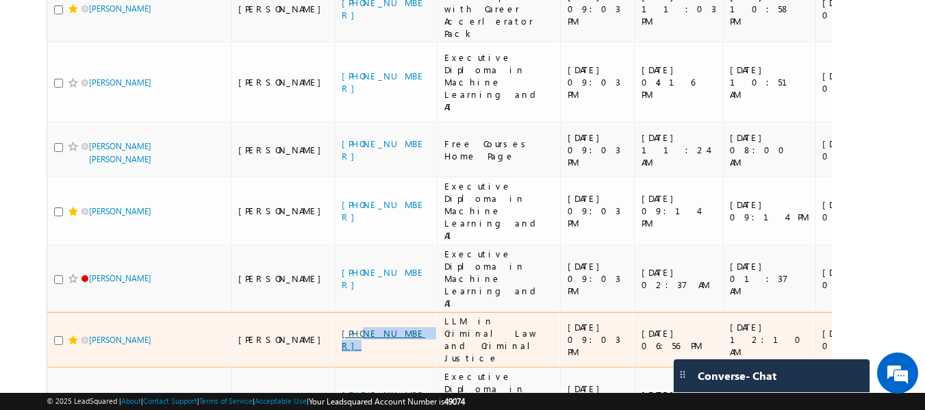
drag, startPoint x: 389, startPoint y: 222, endPoint x: 324, endPoint y: 222, distance: 65.0
click at [342, 327] on div "+91-7067429217" at bounding box center [386, 339] width 89 height 25
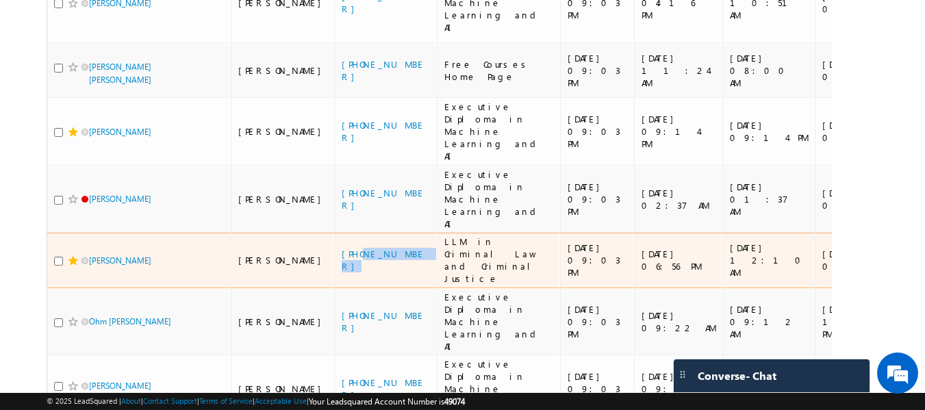
scroll to position [971, 0]
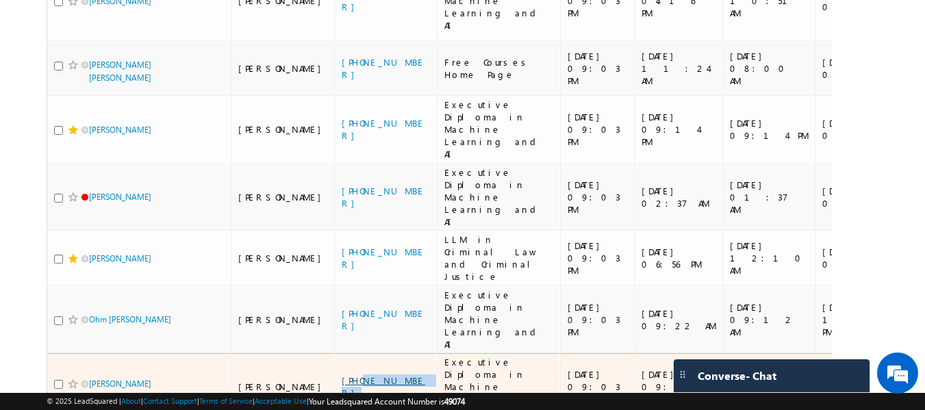
drag, startPoint x: 375, startPoint y: 259, endPoint x: 323, endPoint y: 267, distance: 52.6
click at [342, 374] on div "+91-9722117636" at bounding box center [386, 386] width 89 height 25
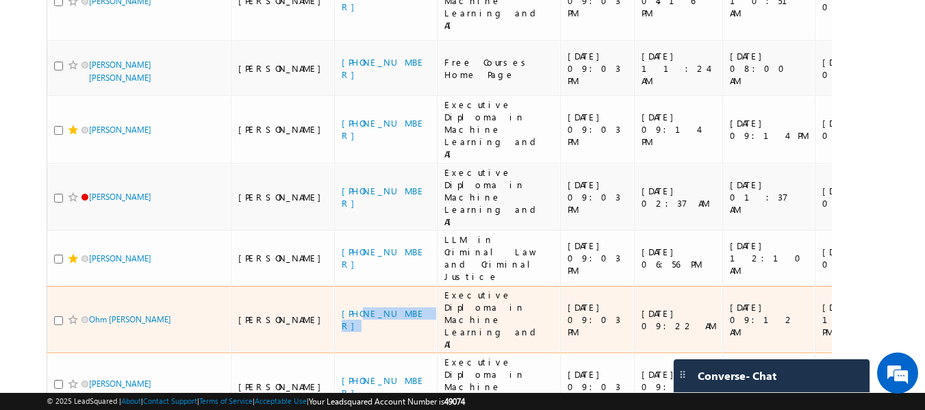
drag, startPoint x: 370, startPoint y: 196, endPoint x: 323, endPoint y: 208, distance: 48.6
click at [334, 286] on td "+91-8218464537" at bounding box center [385, 320] width 103 height 68
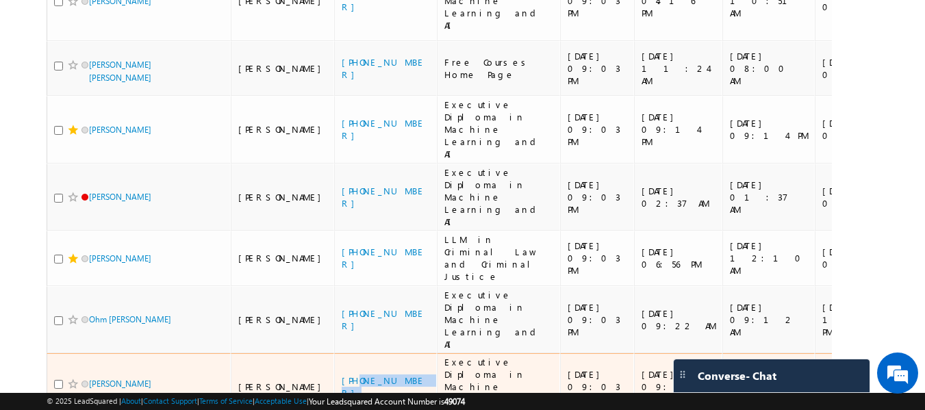
drag, startPoint x: 379, startPoint y: 266, endPoint x: 319, endPoint y: 270, distance: 60.3
click at [334, 353] on td "+91-9722117636" at bounding box center [385, 387] width 103 height 68
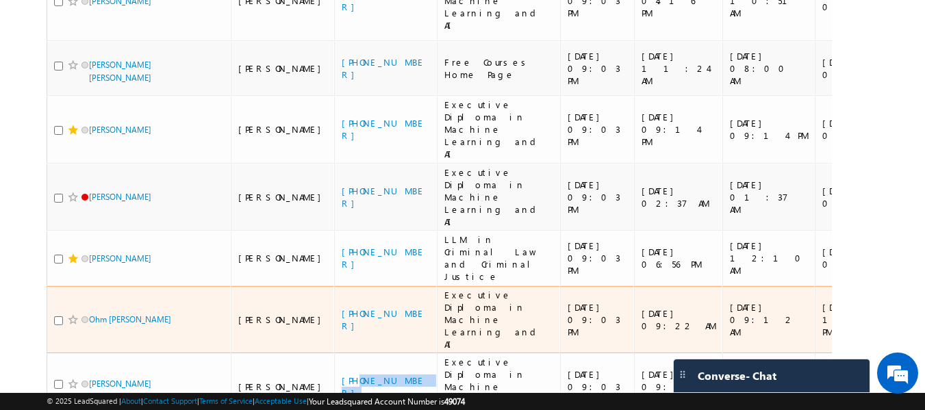
scroll to position [903, 0]
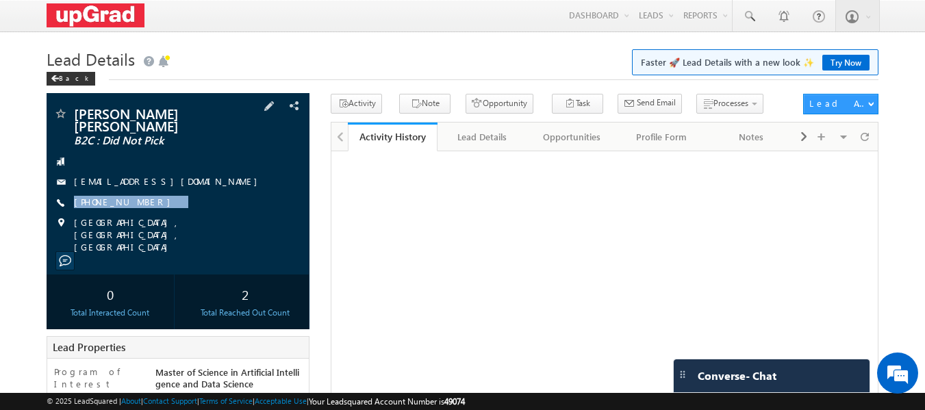
drag, startPoint x: 171, startPoint y: 192, endPoint x: 146, endPoint y: 200, distance: 26.6
click at [146, 200] on div "[PERSON_NAME] [PERSON_NAME] B2C : Did Not Pick [EMAIL_ADDRESS][DOMAIN_NAME] [PH…" at bounding box center [178, 180] width 250 height 146
copy div "[PHONE_NUMBER]"
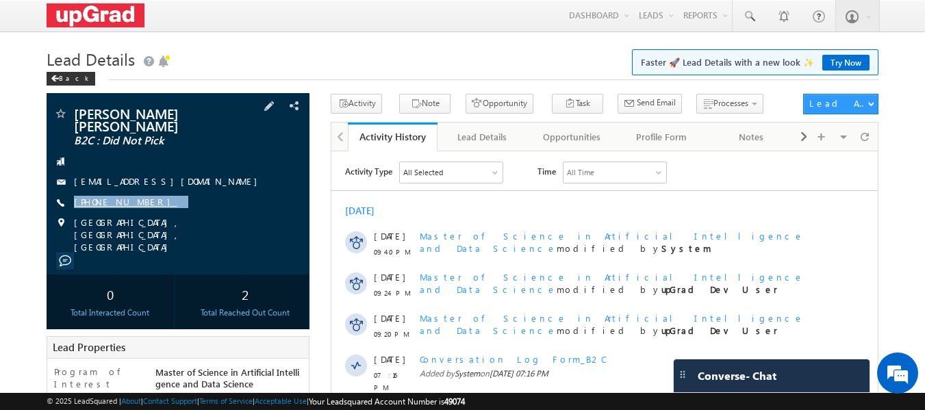
click at [103, 196] on link "[PHONE_NUMBER]" at bounding box center [125, 202] width 103 height 12
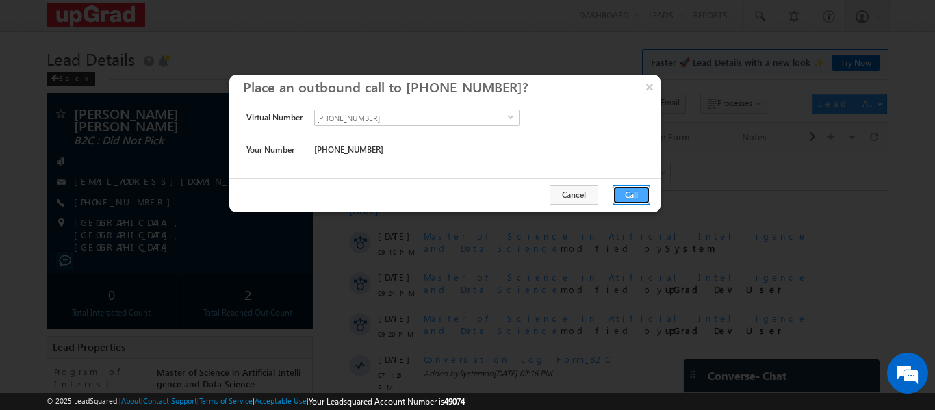
click at [619, 192] on button "Call" at bounding box center [632, 194] width 38 height 19
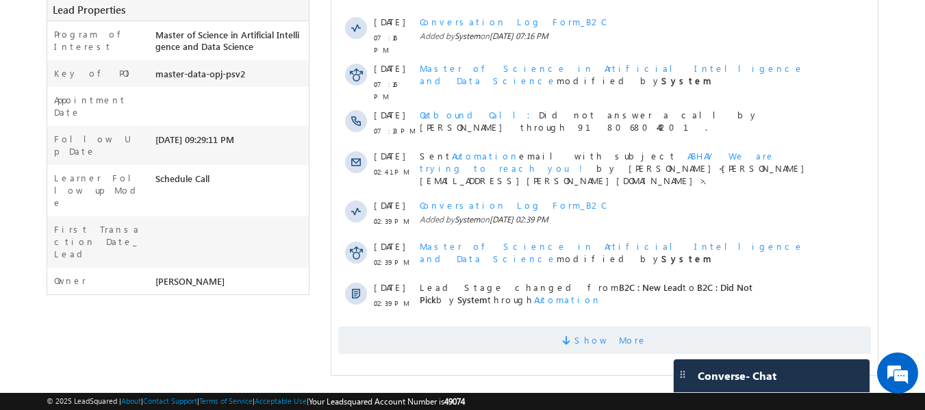
click at [570, 326] on span "Show More" at bounding box center [604, 339] width 532 height 27
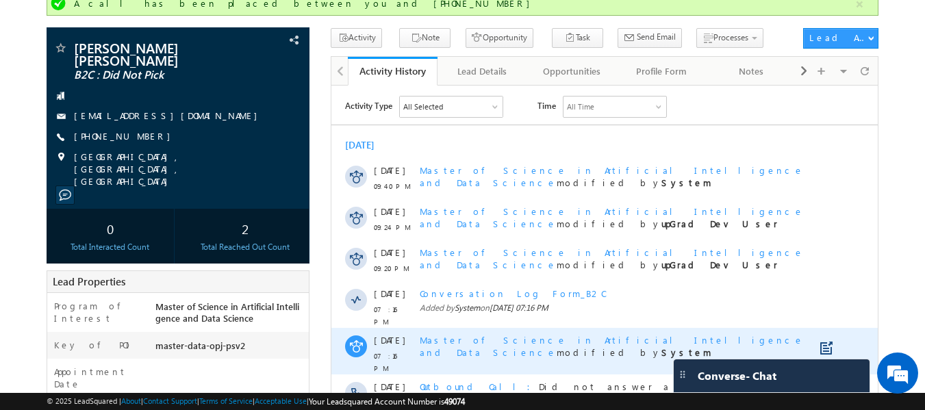
scroll to position [102, 0]
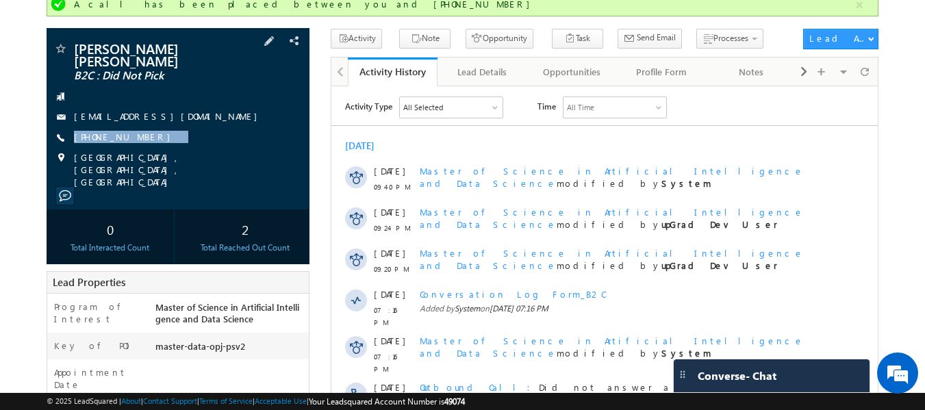
drag, startPoint x: 166, startPoint y: 124, endPoint x: 140, endPoint y: 138, distance: 29.7
click at [140, 138] on div "[PERSON_NAME] [PERSON_NAME] B2C : Did Not Pick [EMAIL_ADDRESS][DOMAIN_NAME] [PH…" at bounding box center [178, 115] width 250 height 146
copy div "[PHONE_NUMBER]"
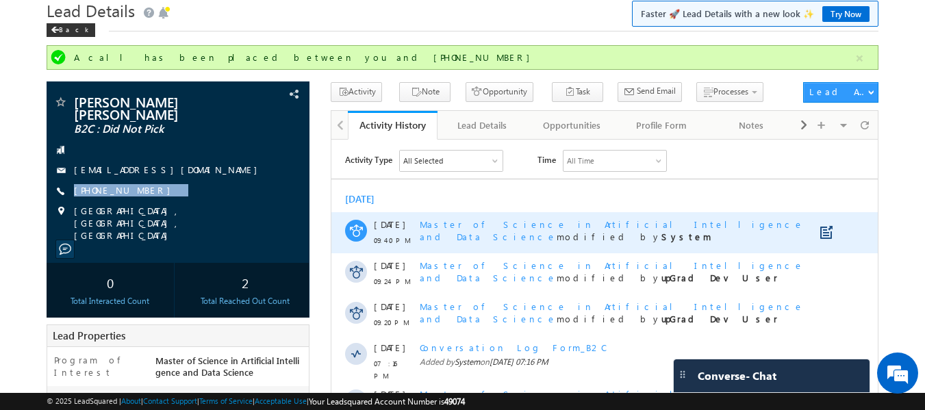
scroll to position [0, 0]
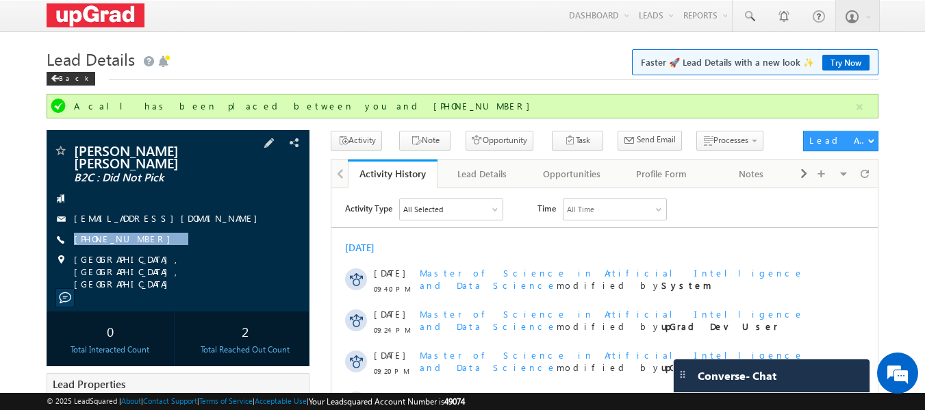
drag, startPoint x: 168, startPoint y: 227, endPoint x: 145, endPoint y: 239, distance: 26.0
click at [145, 239] on div "[PERSON_NAME] [PERSON_NAME] B2C : Did Not Pick [EMAIL_ADDRESS][DOMAIN_NAME] [PH…" at bounding box center [178, 217] width 250 height 146
copy div "[PHONE_NUMBER]"
click at [161, 222] on div "[PERSON_NAME] [PERSON_NAME] B2C : Did Not Pick [EMAIL_ADDRESS][DOMAIN_NAME] [PH…" at bounding box center [178, 217] width 250 height 146
click at [131, 236] on div "[PERSON_NAME] [PERSON_NAME] B2C : Did Not Pick [EMAIL_ADDRESS][DOMAIN_NAME] [PH…" at bounding box center [178, 217] width 250 height 146
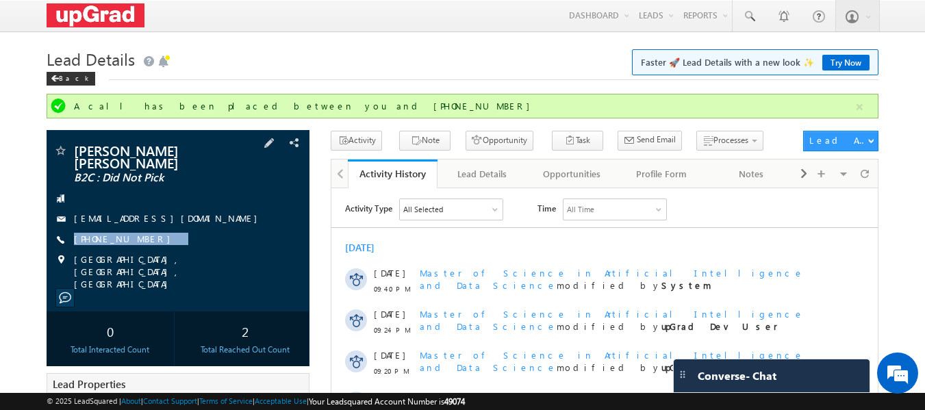
copy div "[PHONE_NUMBER]"
click at [197, 233] on div "[PHONE_NUMBER]" at bounding box center [178, 240] width 250 height 14
drag, startPoint x: 172, startPoint y: 227, endPoint x: 142, endPoint y: 238, distance: 31.6
click at [142, 238] on div "[PERSON_NAME] [PERSON_NAME] B2C : Did Not Pick [EMAIL_ADDRESS][DOMAIN_NAME] [PH…" at bounding box center [178, 217] width 250 height 146
copy div "[PHONE_NUMBER]"
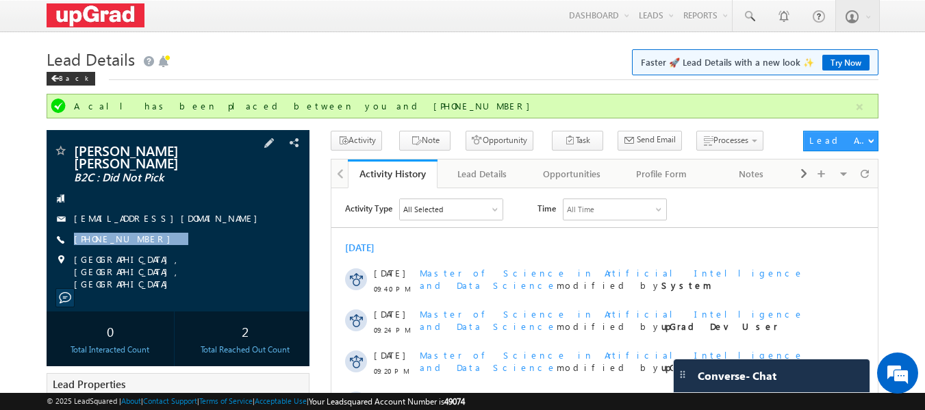
click at [203, 214] on div "[EMAIL_ADDRESS][DOMAIN_NAME]" at bounding box center [178, 219] width 250 height 14
drag, startPoint x: 184, startPoint y: 229, endPoint x: 170, endPoint y: 224, distance: 15.1
click at [179, 233] on div "[PHONE_NUMBER]" at bounding box center [178, 240] width 250 height 14
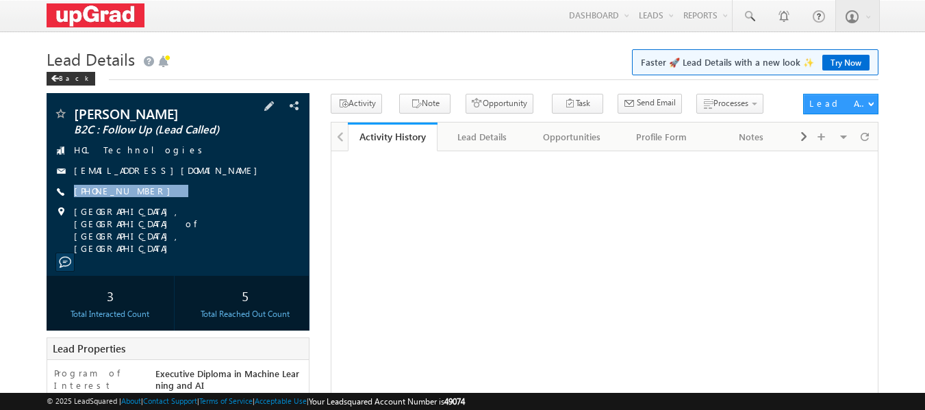
click at [140, 199] on div "[PERSON_NAME] B2C : Follow Up (Lead Called) HCL Technologies [EMAIL_ADDRESS][DO…" at bounding box center [178, 181] width 250 height 148
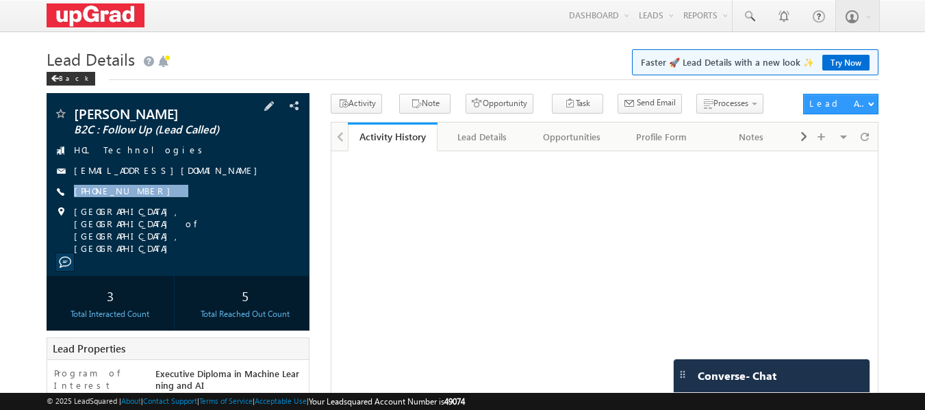
copy div "[PHONE_NUMBER]"
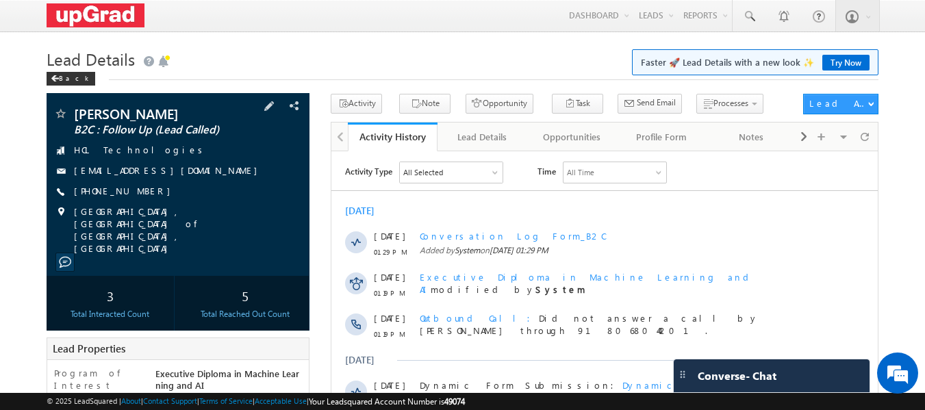
click at [170, 189] on div "[PHONE_NUMBER]" at bounding box center [178, 192] width 250 height 14
drag, startPoint x: 168, startPoint y: 190, endPoint x: 139, endPoint y: 203, distance: 32.2
click at [139, 203] on div "[PERSON_NAME] B2C : Follow Up (Lead Called) HCL Technologies [EMAIL_ADDRESS][DO…" at bounding box center [178, 181] width 250 height 148
copy div "[PHONE_NUMBER]"
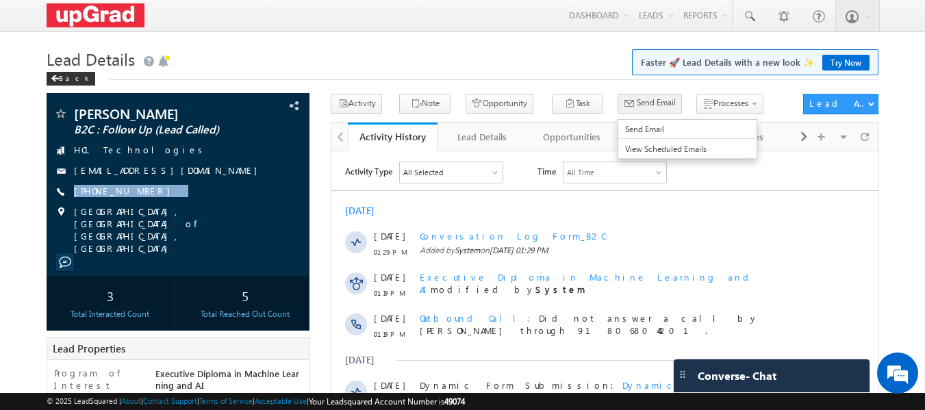
click at [636, 105] on span "Send Email" at bounding box center [655, 102] width 39 height 12
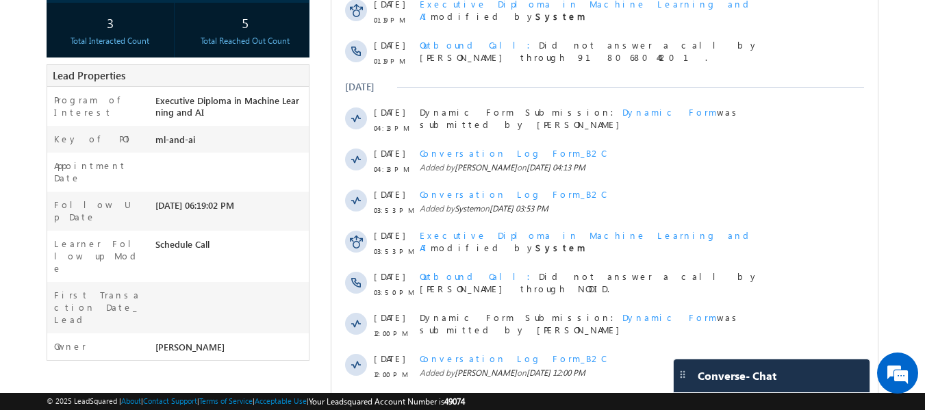
scroll to position [137, 0]
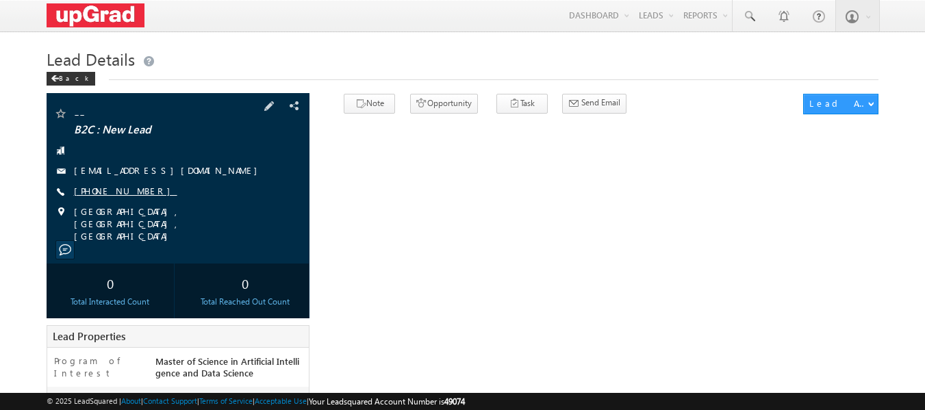
click at [109, 187] on link "[PHONE_NUMBER]" at bounding box center [125, 191] width 103 height 12
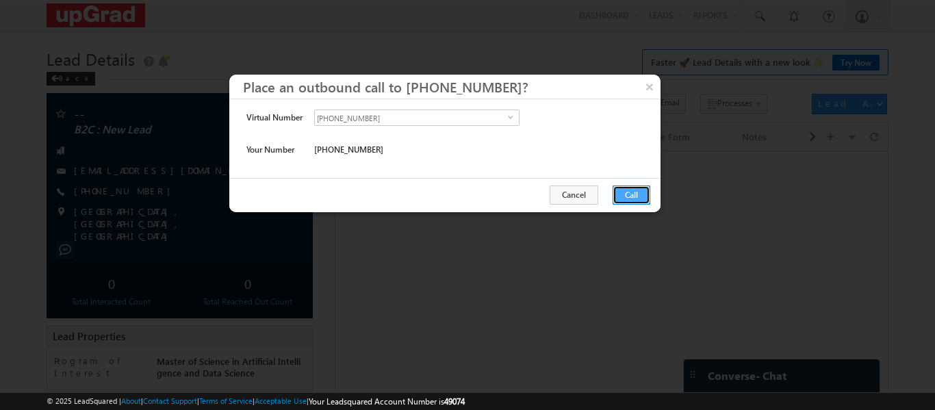
click at [632, 196] on button "Call" at bounding box center [632, 194] width 38 height 19
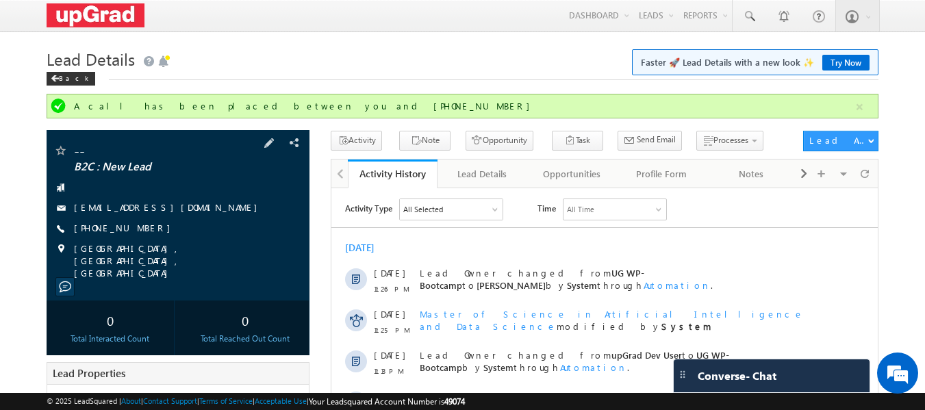
drag, startPoint x: 170, startPoint y: 238, endPoint x: 152, endPoint y: 240, distance: 18.6
click at [152, 240] on div "-- B2C : New Lead [EMAIL_ADDRESS][DOMAIN_NAME] [PHONE_NUMBER]" at bounding box center [178, 212] width 250 height 136
drag, startPoint x: 160, startPoint y: 231, endPoint x: 140, endPoint y: 239, distance: 22.1
click at [140, 239] on div "-- B2C : New Lead [EMAIL_ADDRESS][DOMAIN_NAME] [PHONE_NUMBER]" at bounding box center [178, 212] width 250 height 136
copy div "[PHONE_NUMBER]"
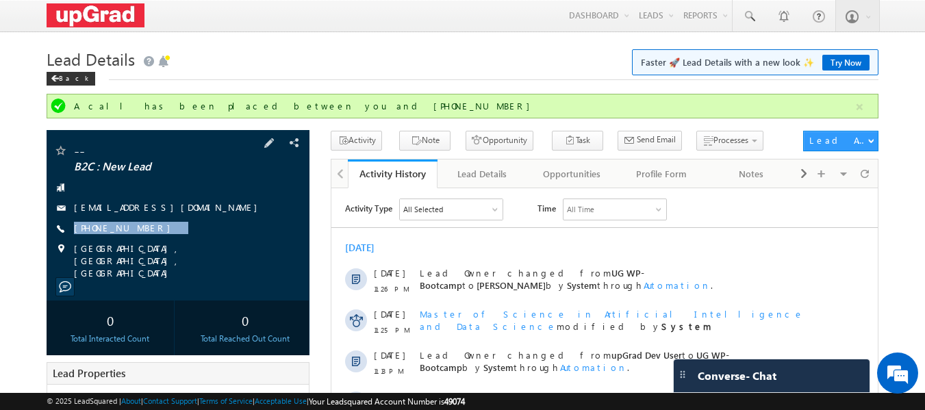
drag, startPoint x: 176, startPoint y: 227, endPoint x: 147, endPoint y: 240, distance: 31.3
click at [147, 240] on div "-- B2C : New Lead [EMAIL_ADDRESS][DOMAIN_NAME] [PHONE_NUMBER]" at bounding box center [178, 212] width 250 height 136
click at [161, 232] on div "[PHONE_NUMBER]" at bounding box center [178, 229] width 250 height 14
drag, startPoint x: 157, startPoint y: 231, endPoint x: 136, endPoint y: 237, distance: 22.1
click at [136, 237] on div "-- B2C : New Lead [EMAIL_ADDRESS][DOMAIN_NAME] [PHONE_NUMBER]" at bounding box center [178, 212] width 250 height 136
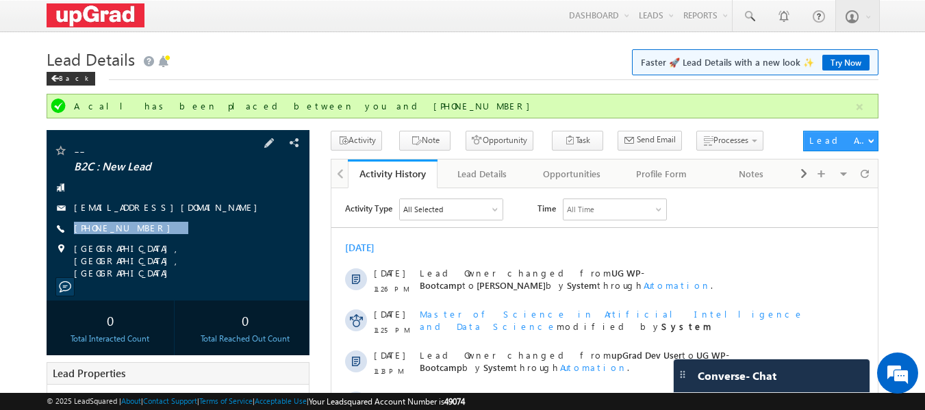
copy div "[PHONE_NUMBER]"
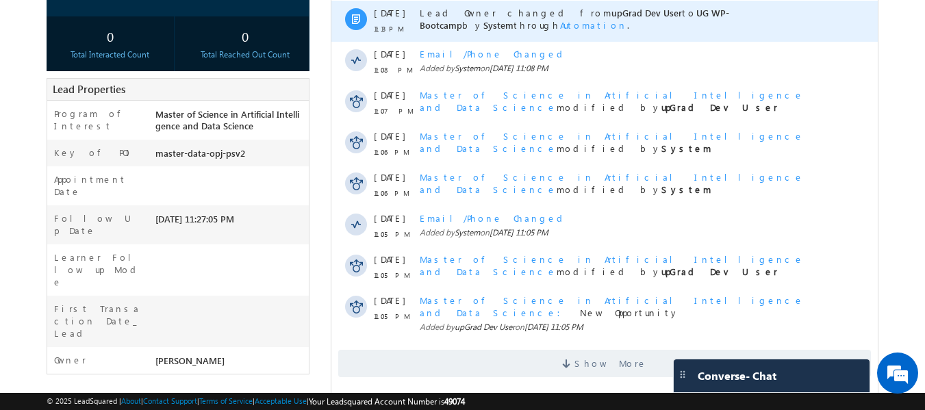
scroll to position [34, 0]
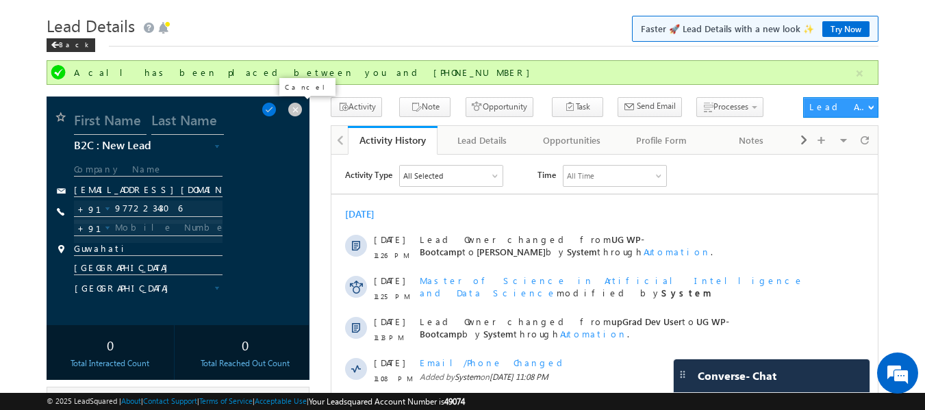
click at [291, 111] on span at bounding box center [294, 109] width 15 height 15
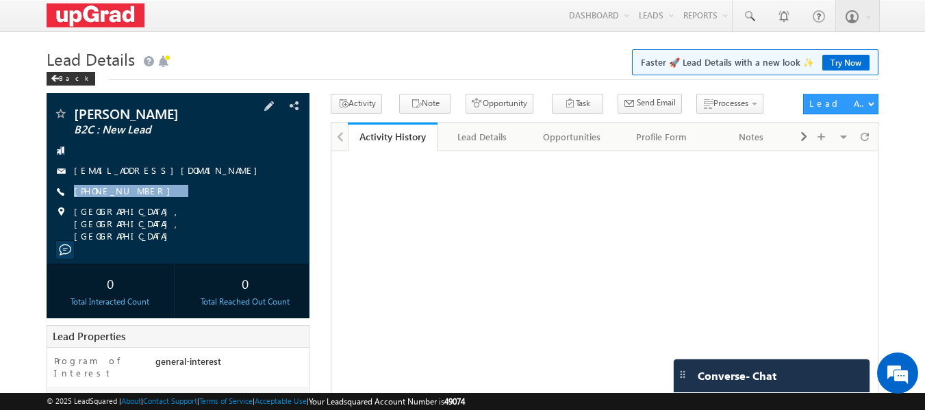
click at [146, 203] on div "Shweta Medhe B2C : New Lead shwetamedhe28@gmail.com +91-9763253134" at bounding box center [178, 175] width 250 height 136
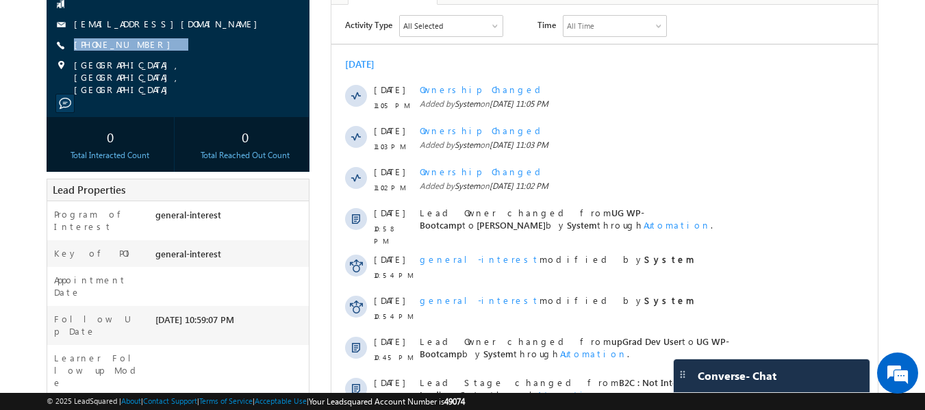
scroll to position [339, 0]
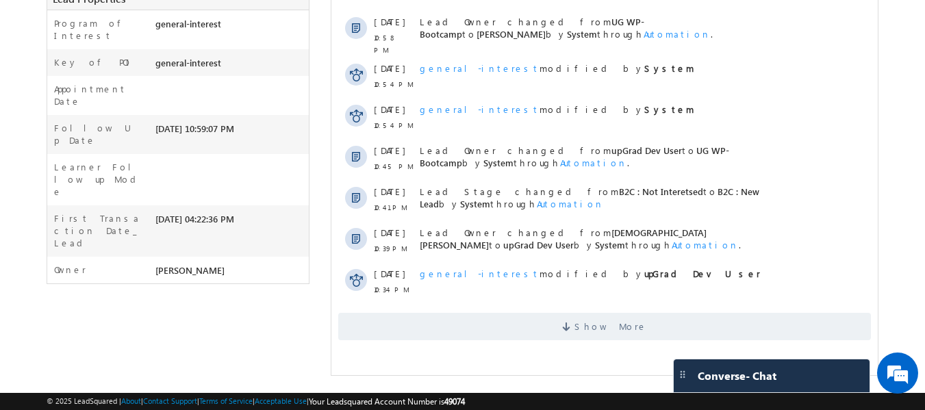
click at [574, 306] on div "Show More" at bounding box center [604, 321] width 546 height 38
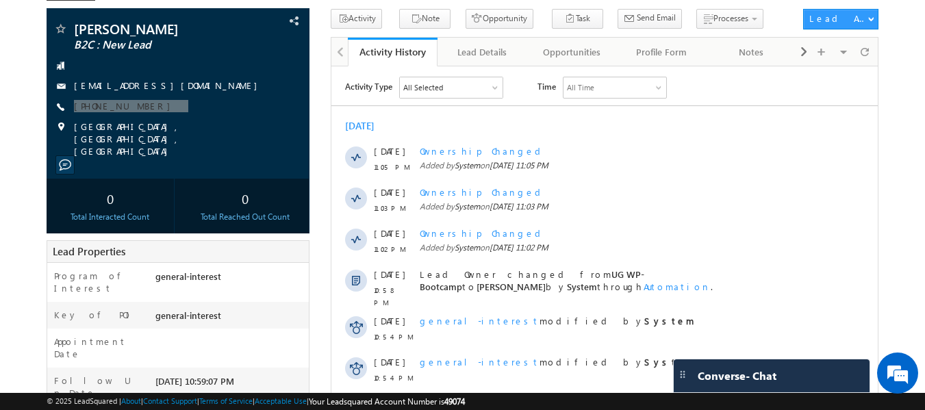
scroll to position [65, 0]
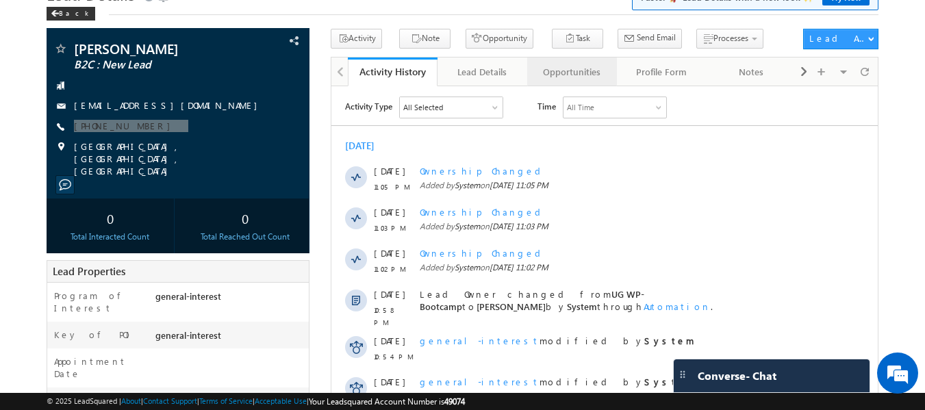
click at [561, 76] on div "Opportunities" at bounding box center [571, 72] width 66 height 16
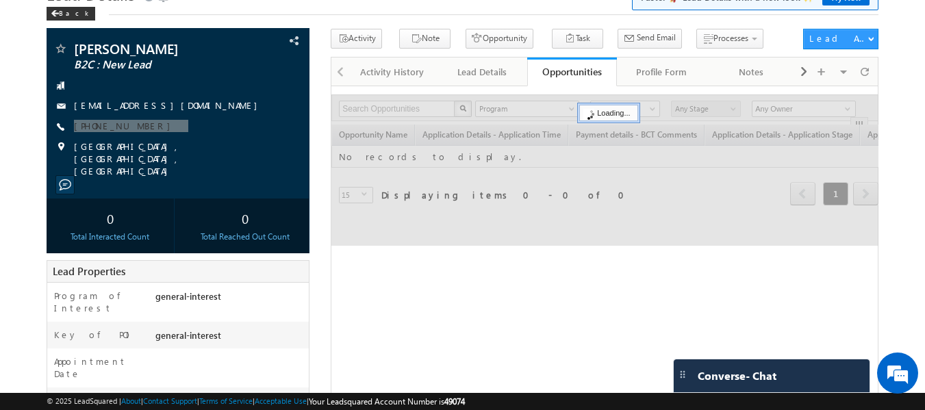
scroll to position [0, 0]
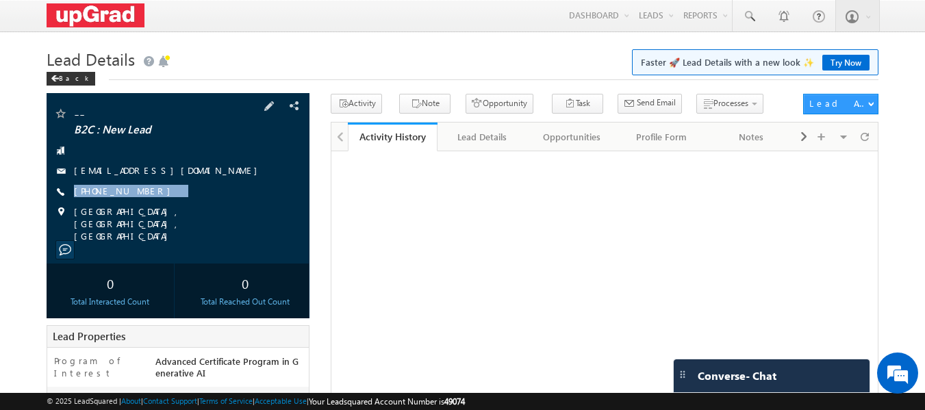
drag, startPoint x: 157, startPoint y: 191, endPoint x: 142, endPoint y: 201, distance: 18.4
click at [142, 201] on div "-- B2C : New Lead [EMAIL_ADDRESS][DOMAIN_NAME] [PHONE_NUMBER]" at bounding box center [178, 175] width 250 height 136
copy div "[PHONE_NUMBER]"
